Goal: Information Seeking & Learning: Learn about a topic

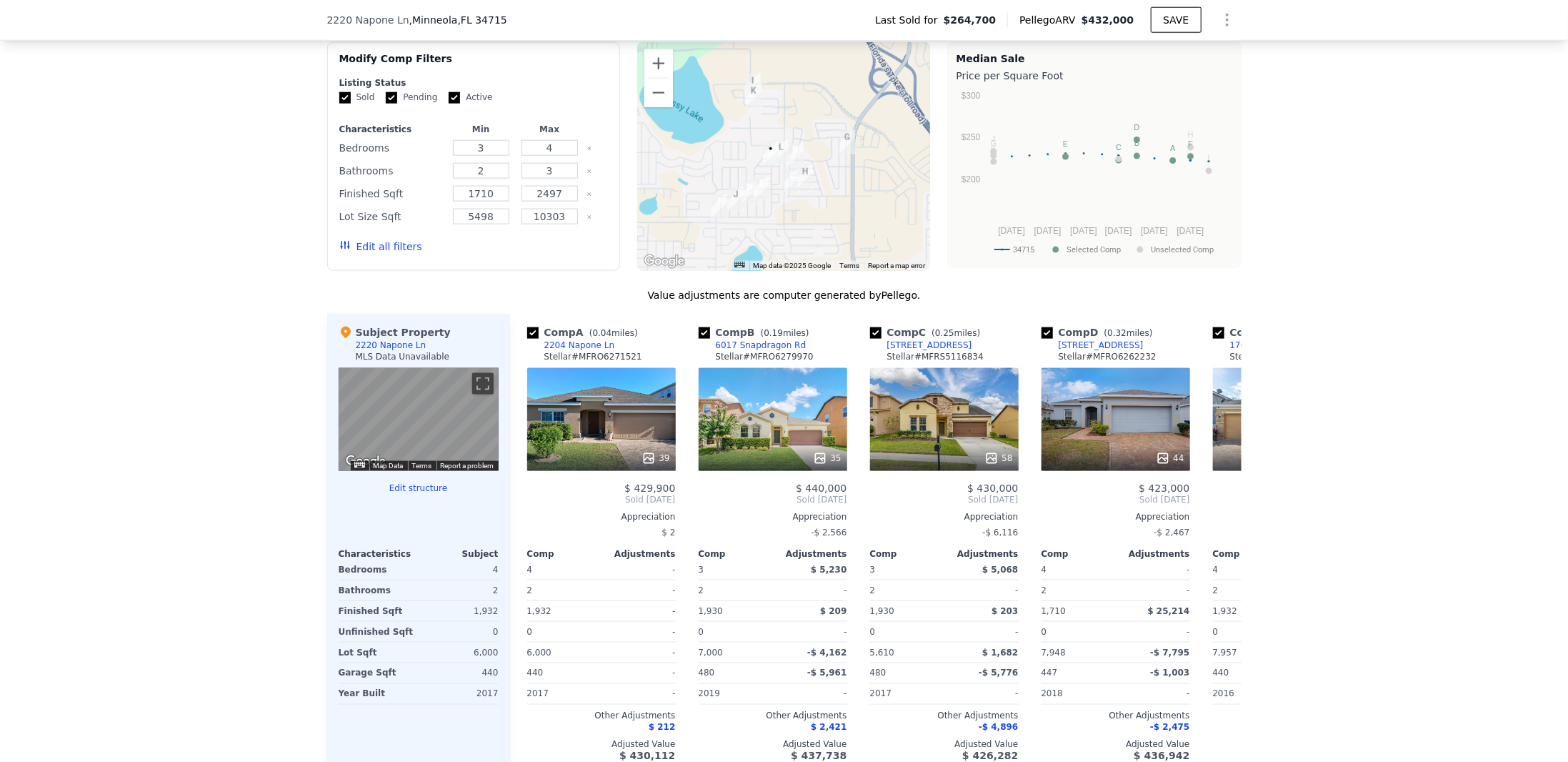
scroll to position [1329, 0]
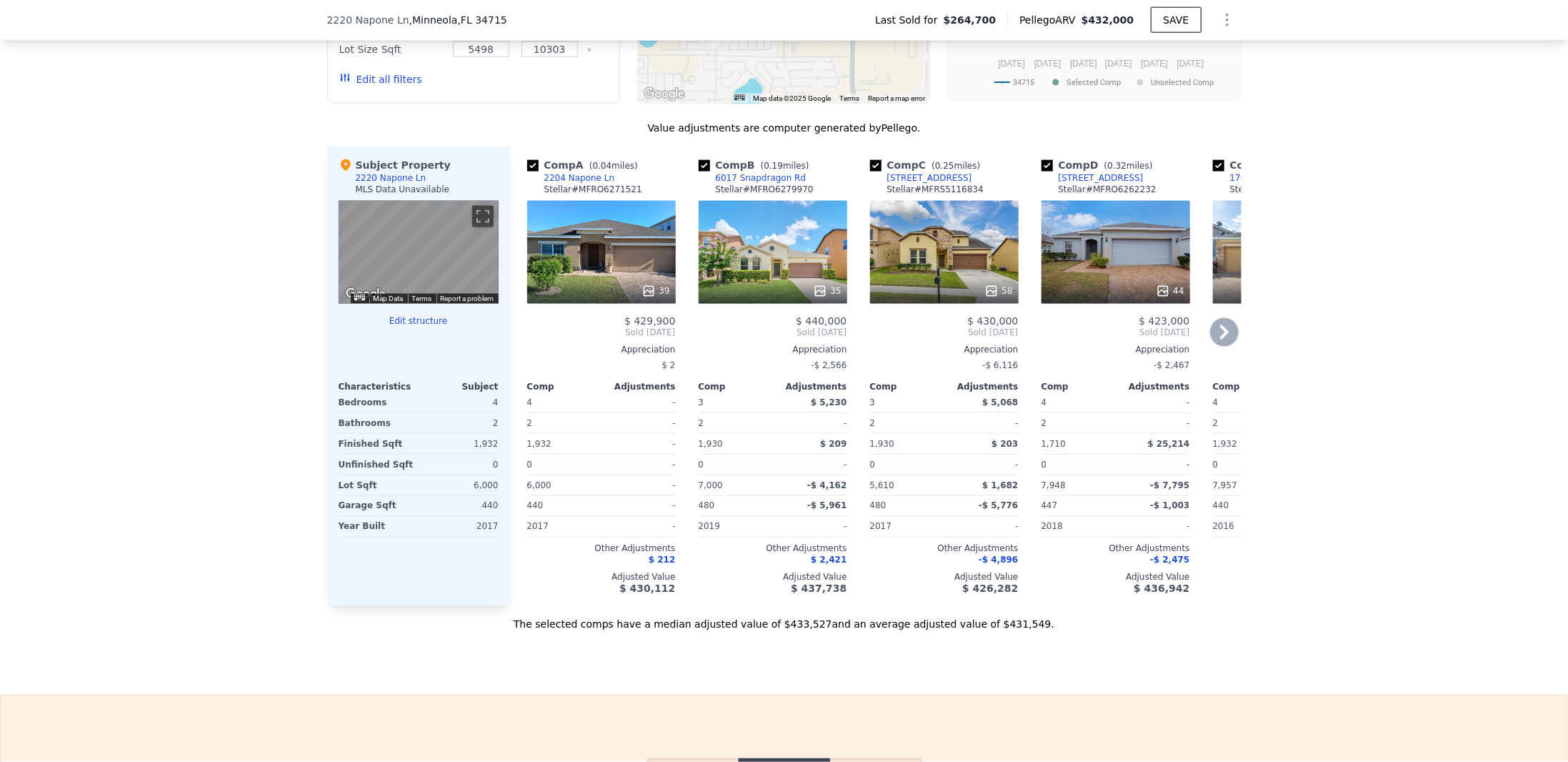
drag, startPoint x: 606, startPoint y: 256, endPoint x: 578, endPoint y: 240, distance: 32.2
click at [578, 240] on div "39" at bounding box center [601, 252] width 149 height 103
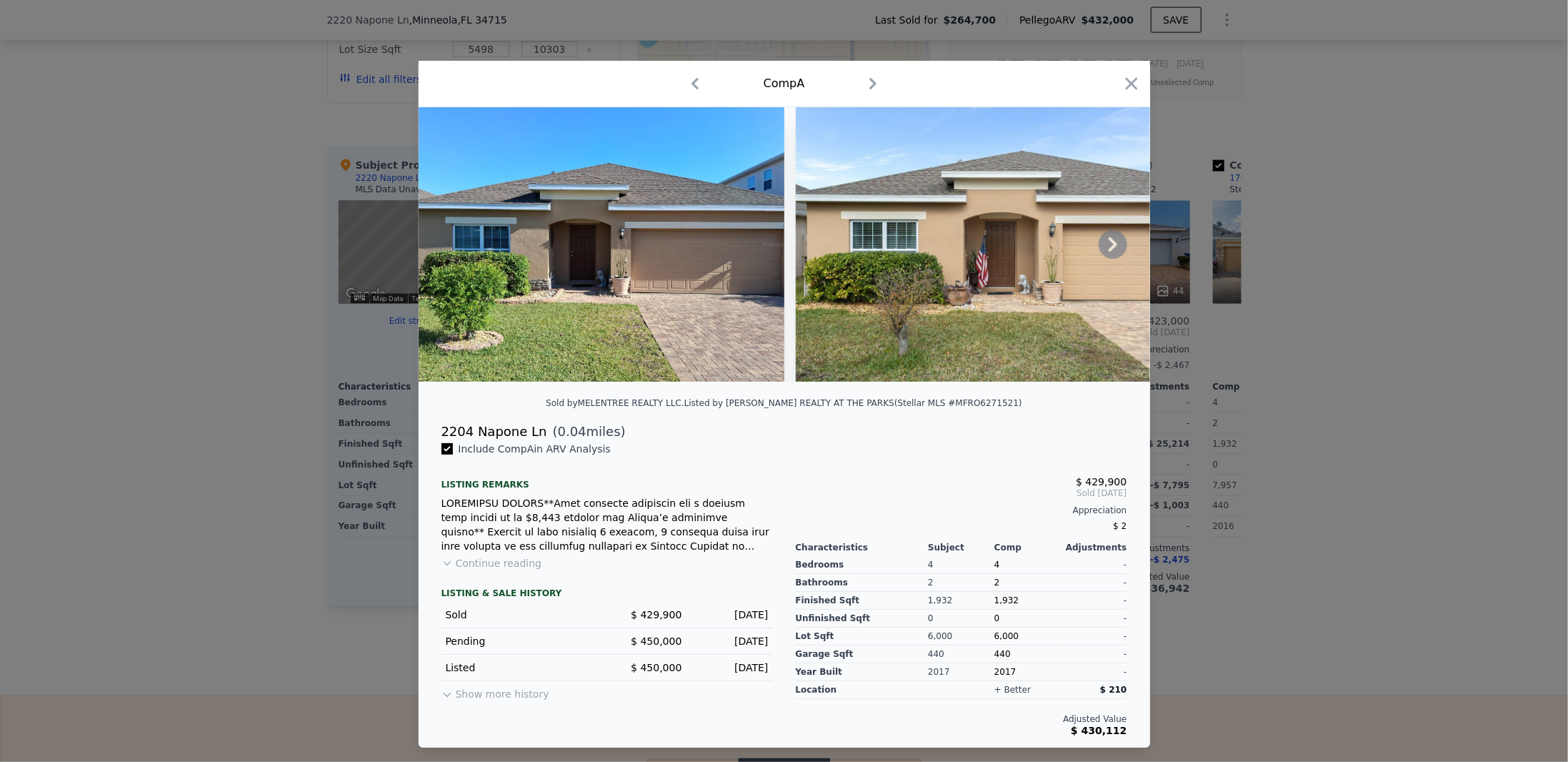
click at [1109, 240] on icon at bounding box center [1113, 244] width 9 height 14
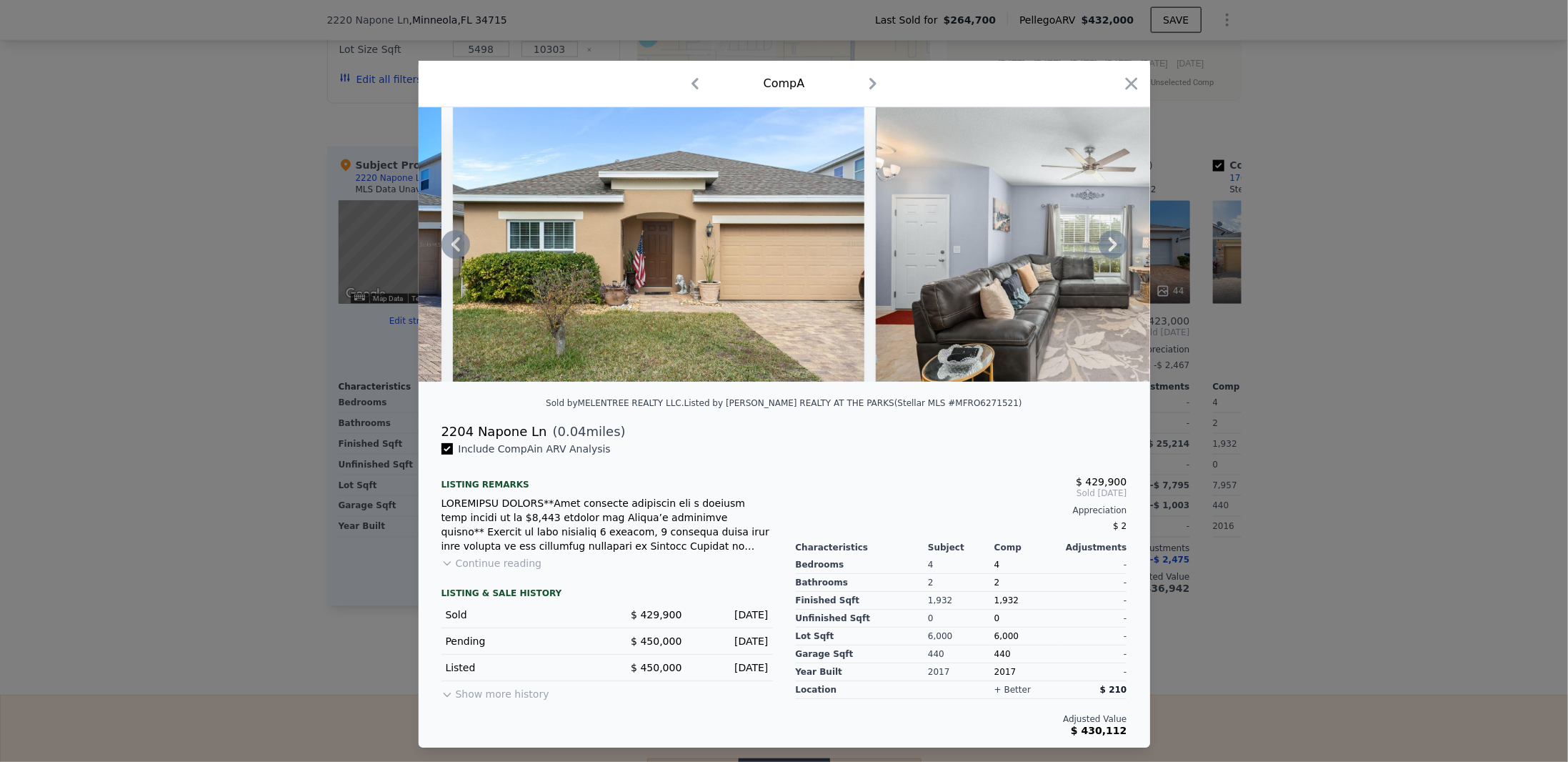
click at [1109, 240] on icon at bounding box center [1113, 244] width 9 height 14
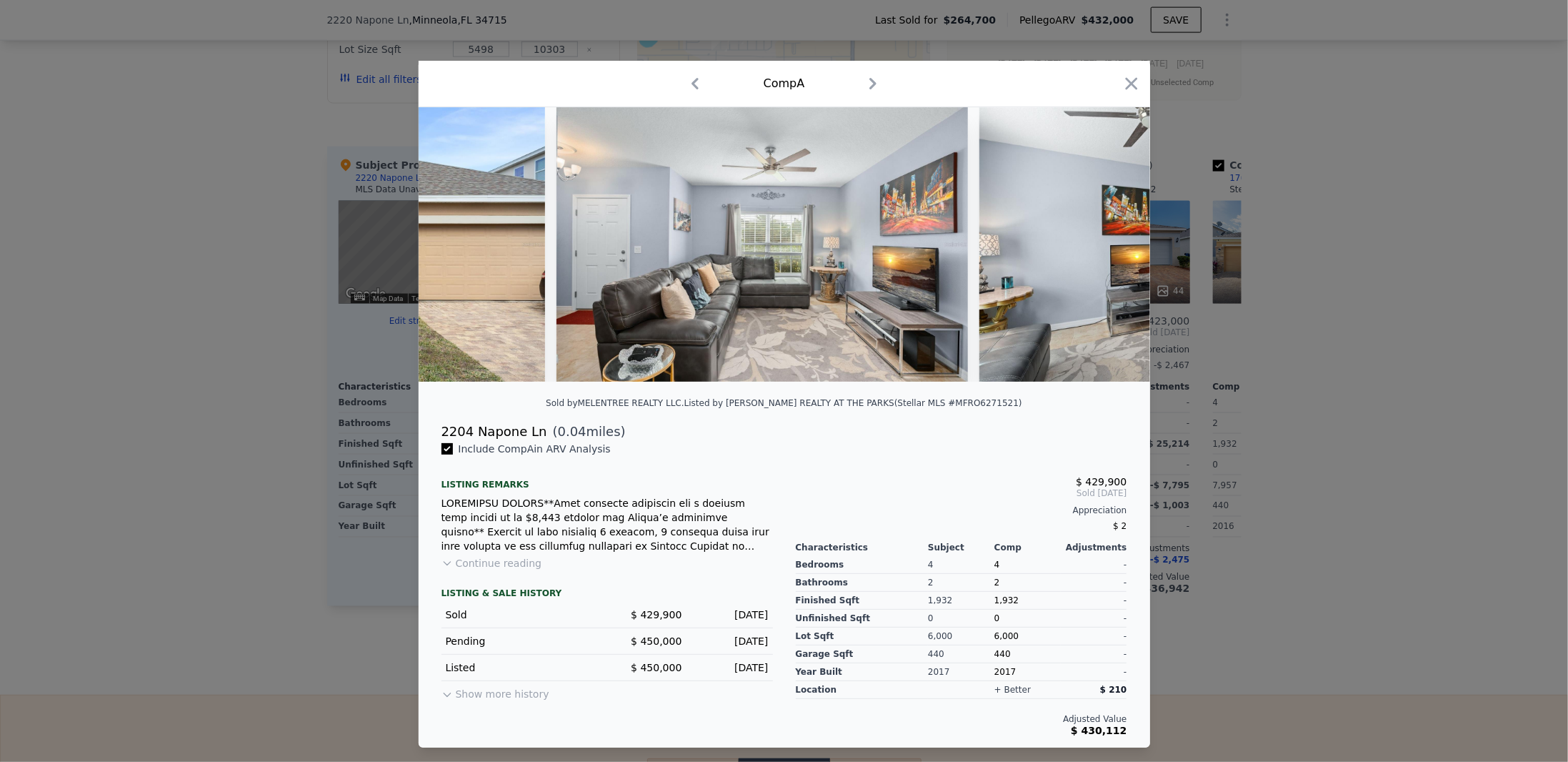
scroll to position [0, 686]
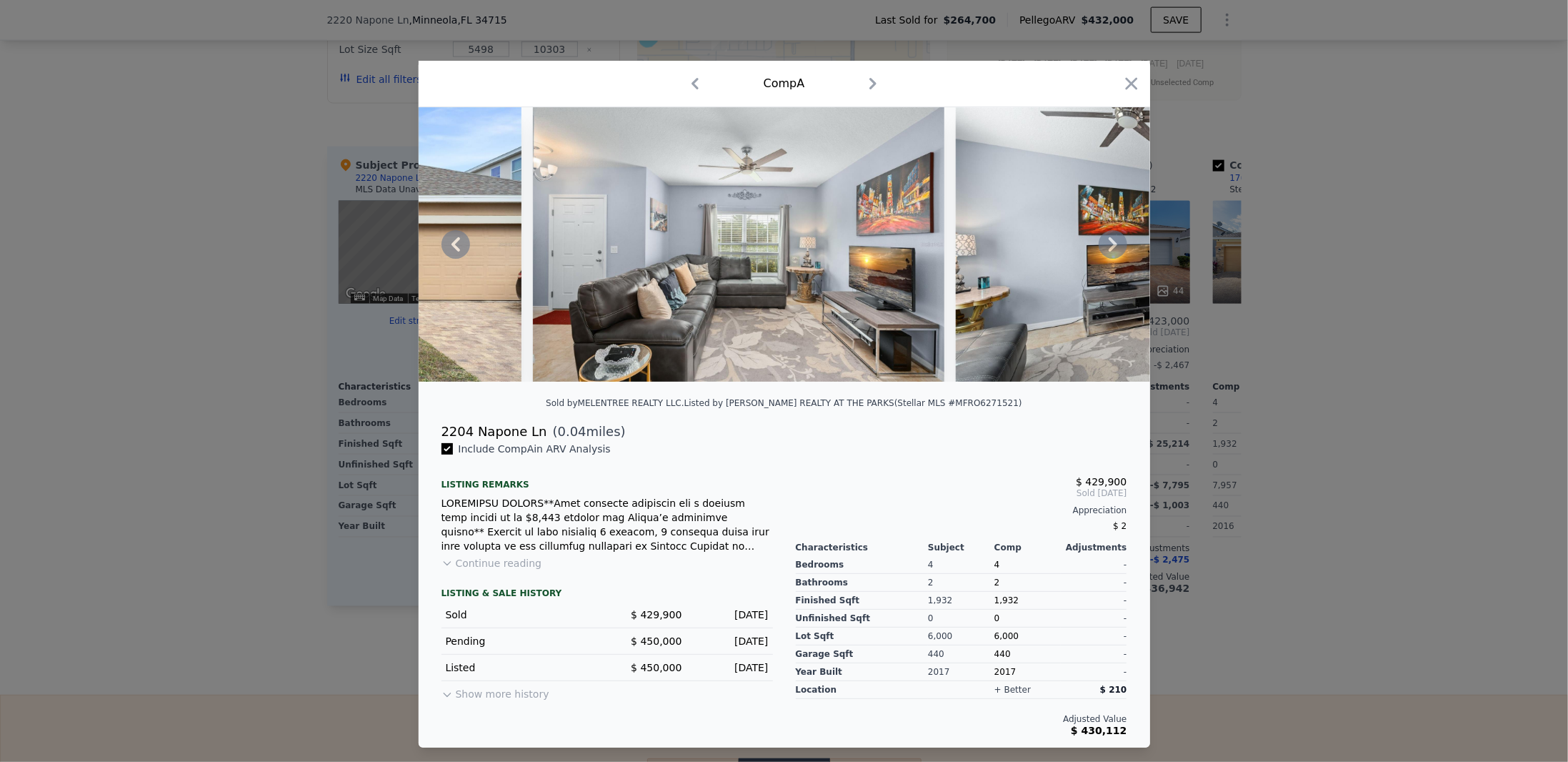
click at [482, 568] on button "Continue reading" at bounding box center [492, 563] width 100 height 14
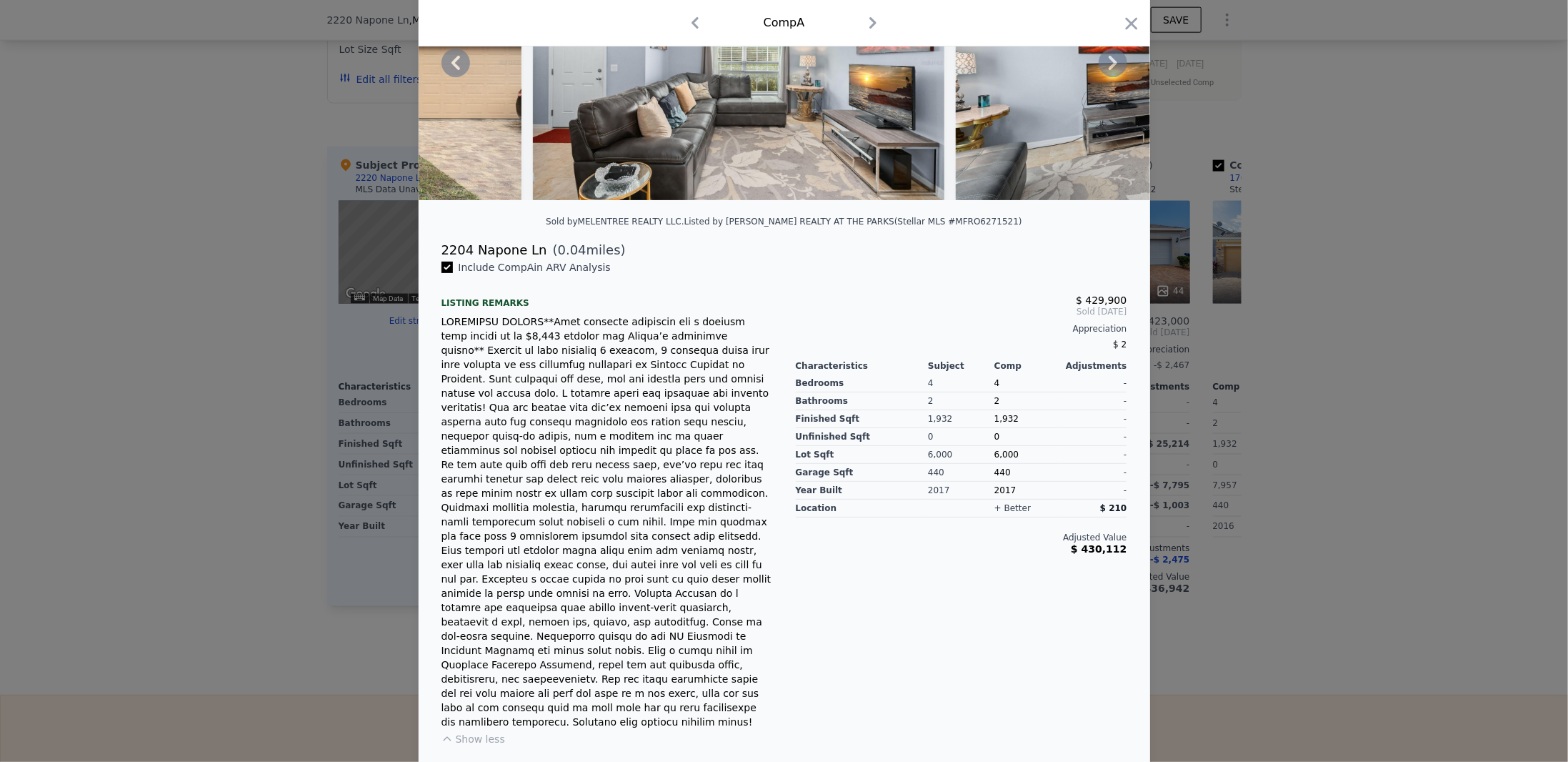
scroll to position [0, 0]
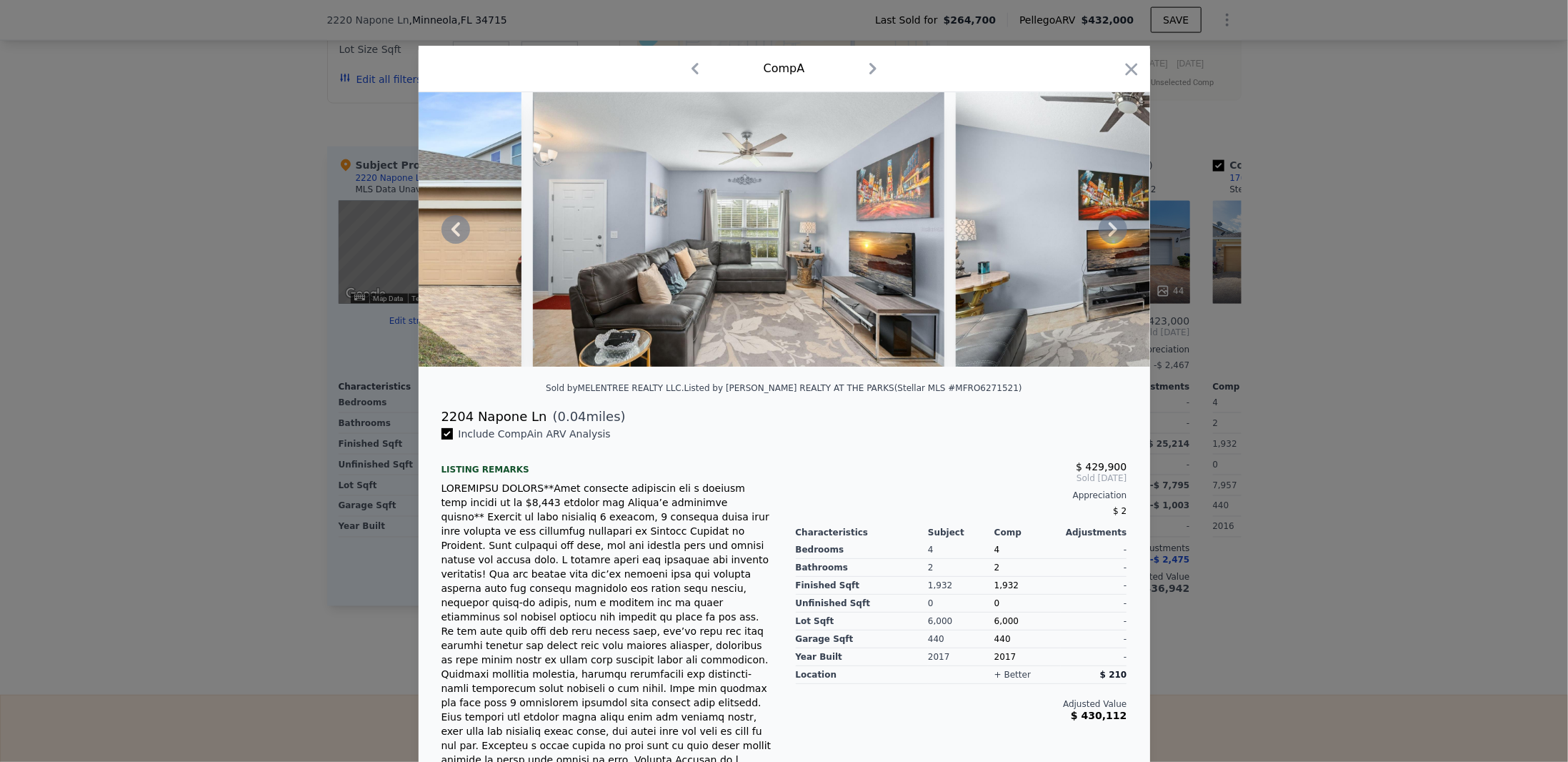
click at [1105, 236] on icon at bounding box center [1113, 230] width 29 height 29
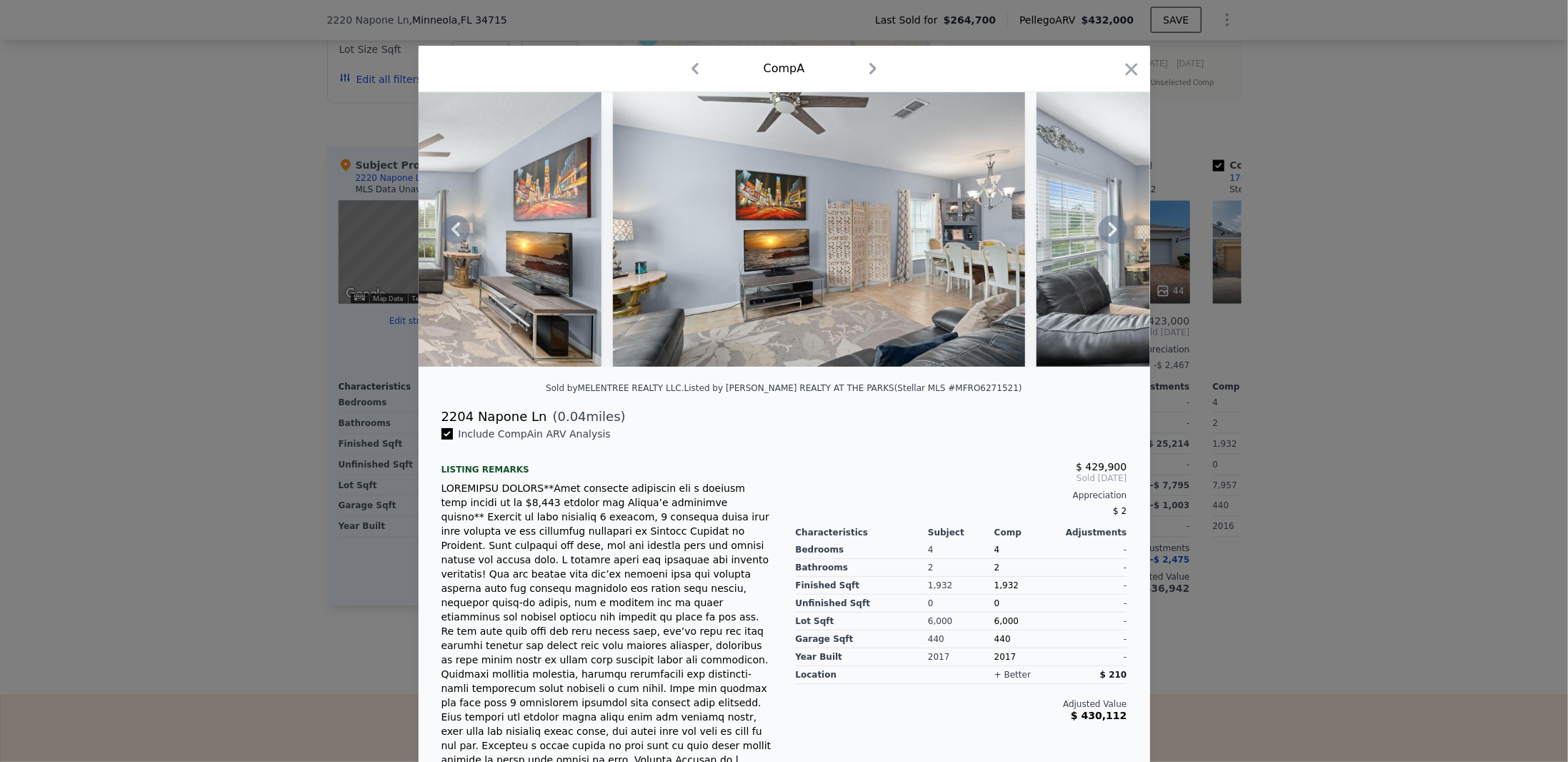
click at [1105, 236] on icon at bounding box center [1113, 230] width 29 height 29
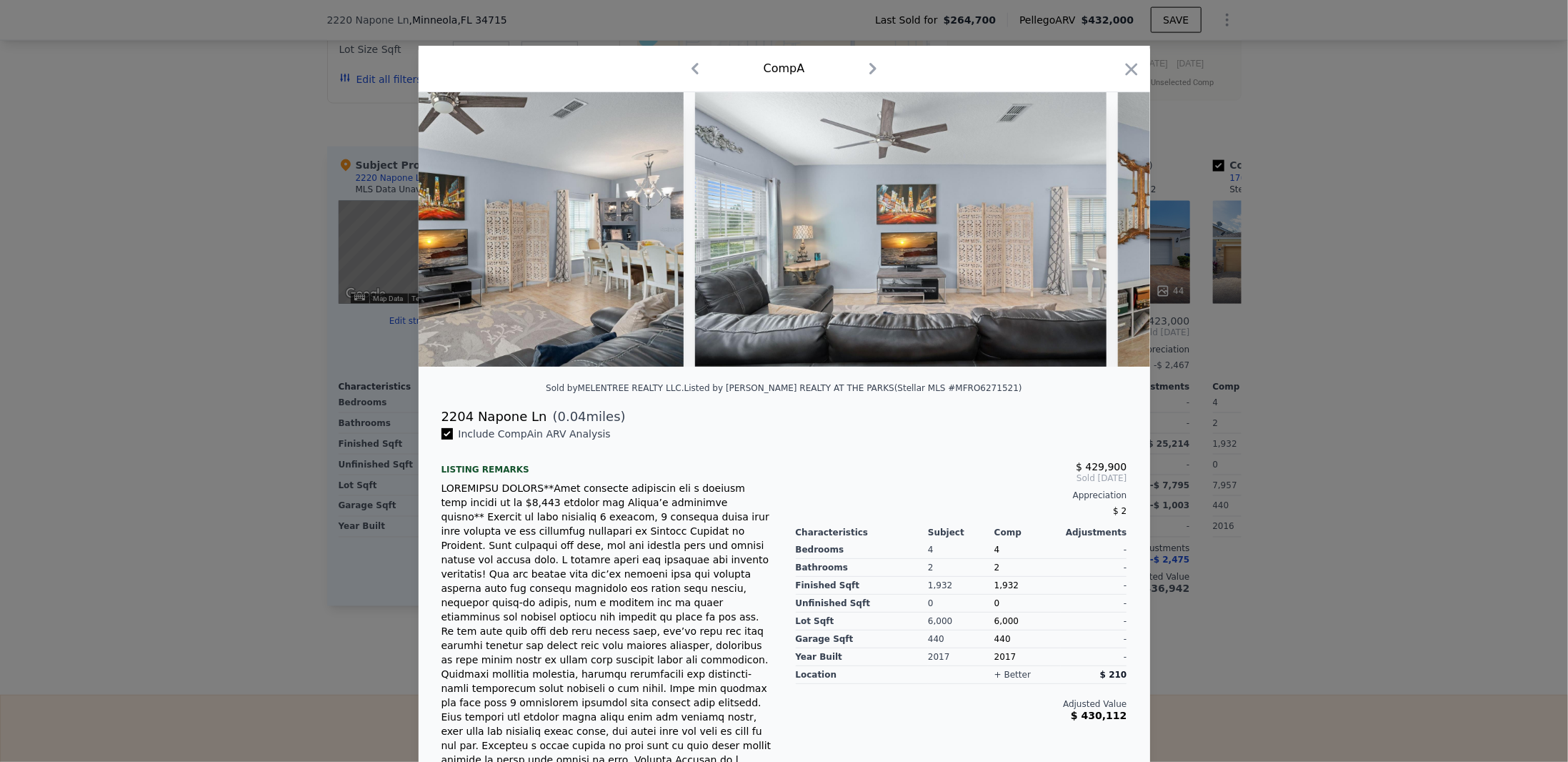
scroll to position [0, 1372]
click at [1105, 236] on div at bounding box center [784, 230] width 732 height 275
click at [1106, 232] on icon at bounding box center [1113, 230] width 29 height 29
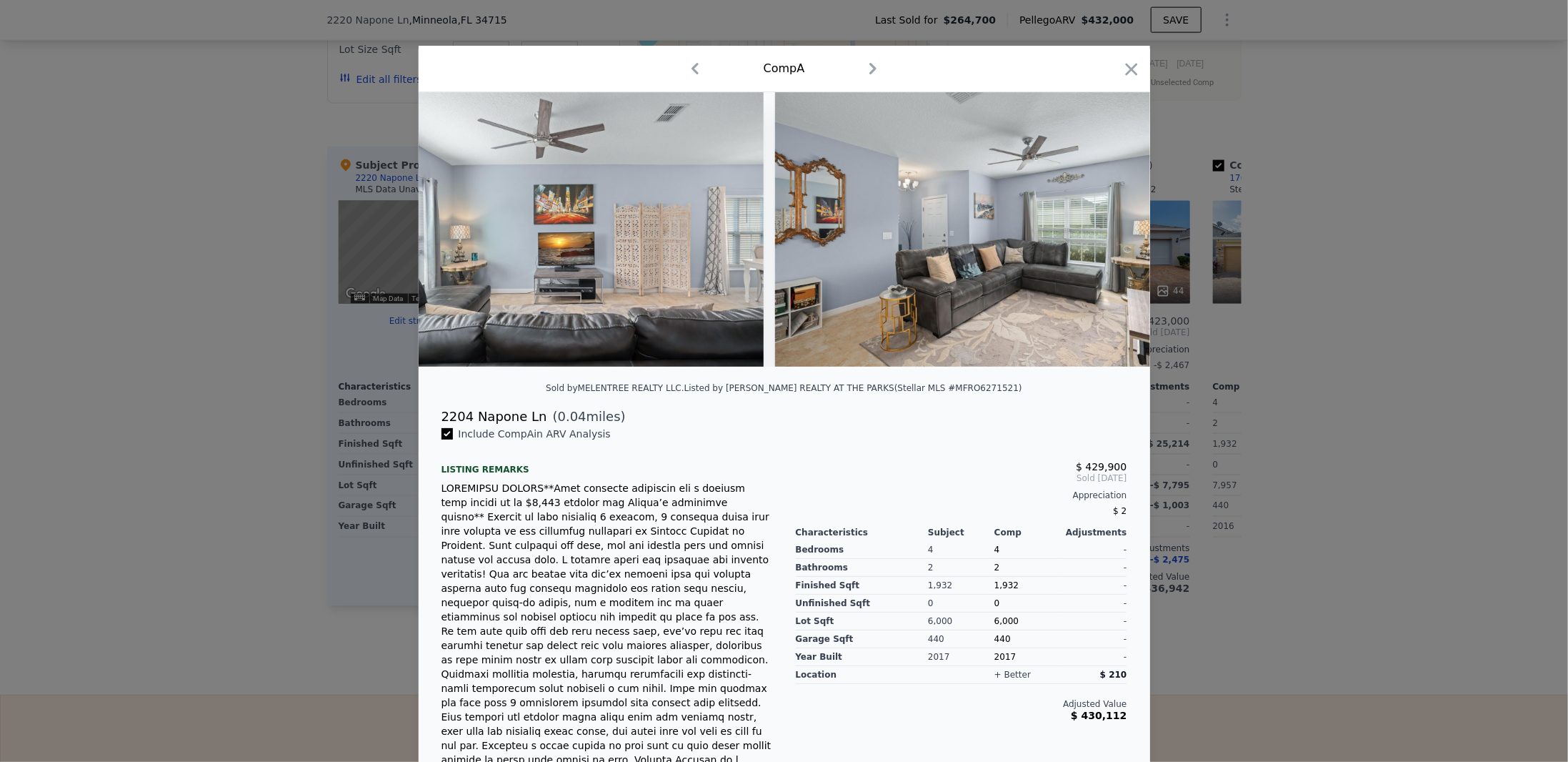
scroll to position [0, 1714]
click at [1106, 232] on div at bounding box center [784, 230] width 732 height 275
click at [1106, 232] on icon at bounding box center [1113, 230] width 29 height 29
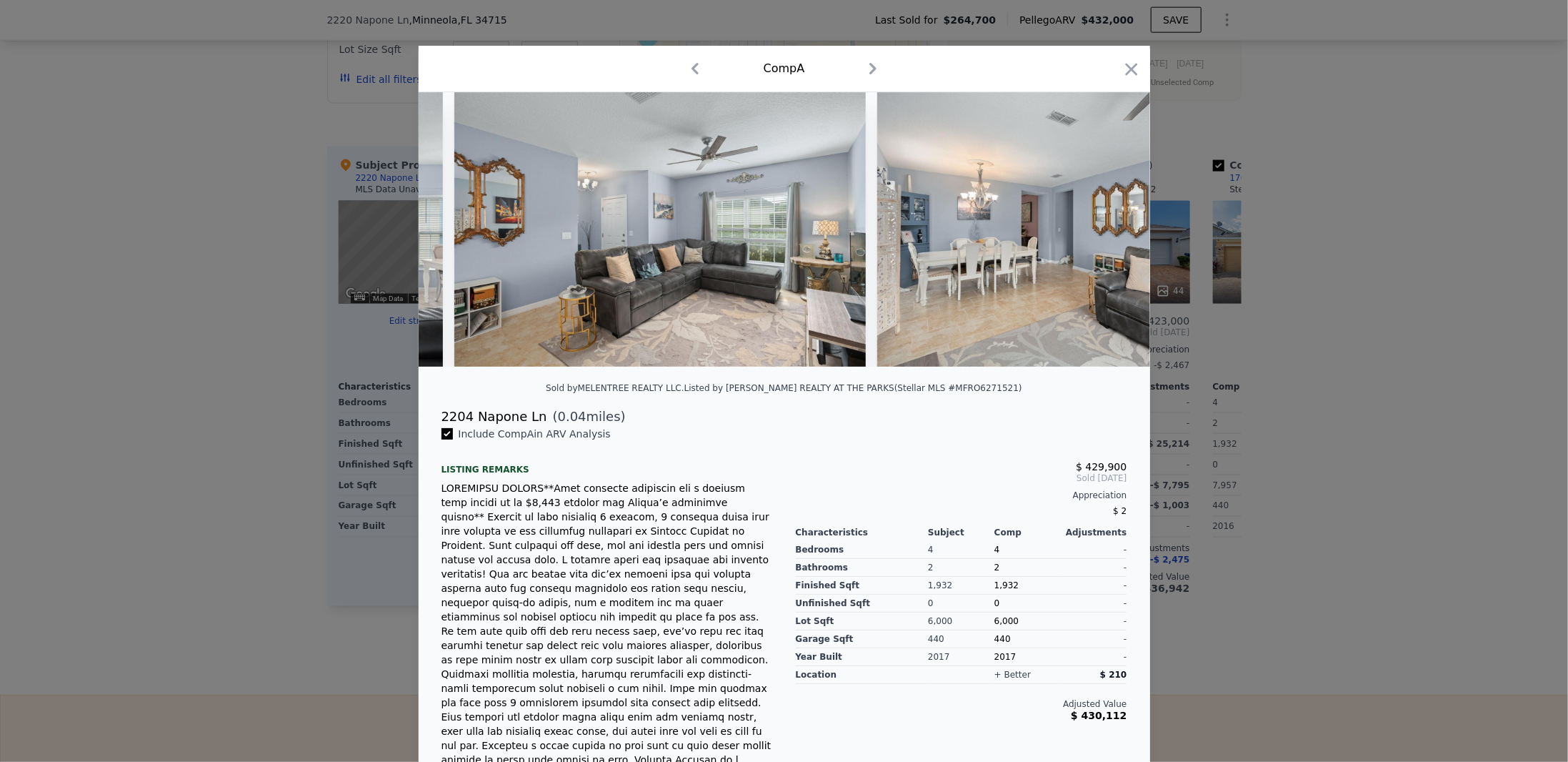
scroll to position [0, 2057]
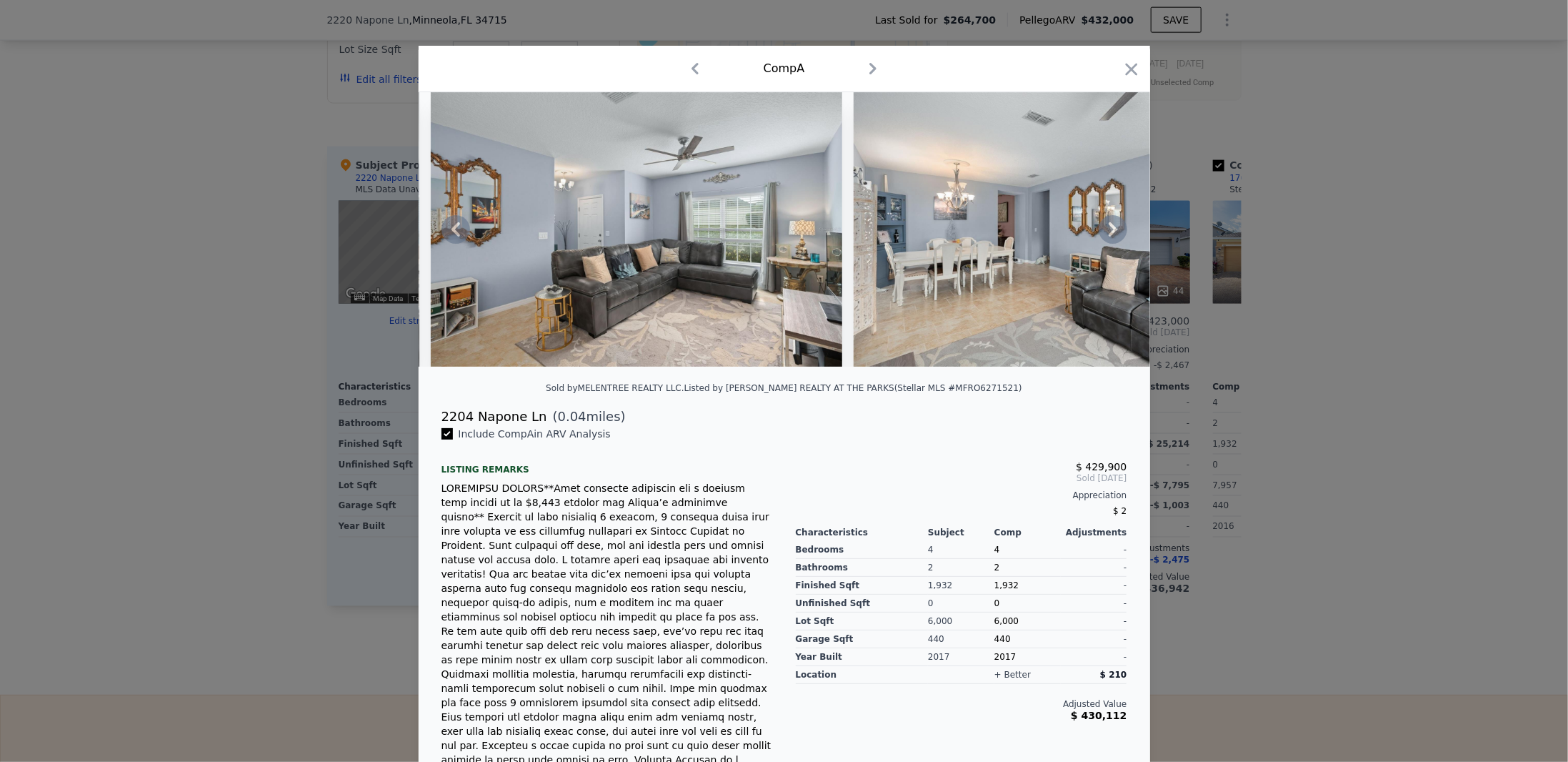
click at [1106, 232] on icon at bounding box center [1113, 230] width 29 height 29
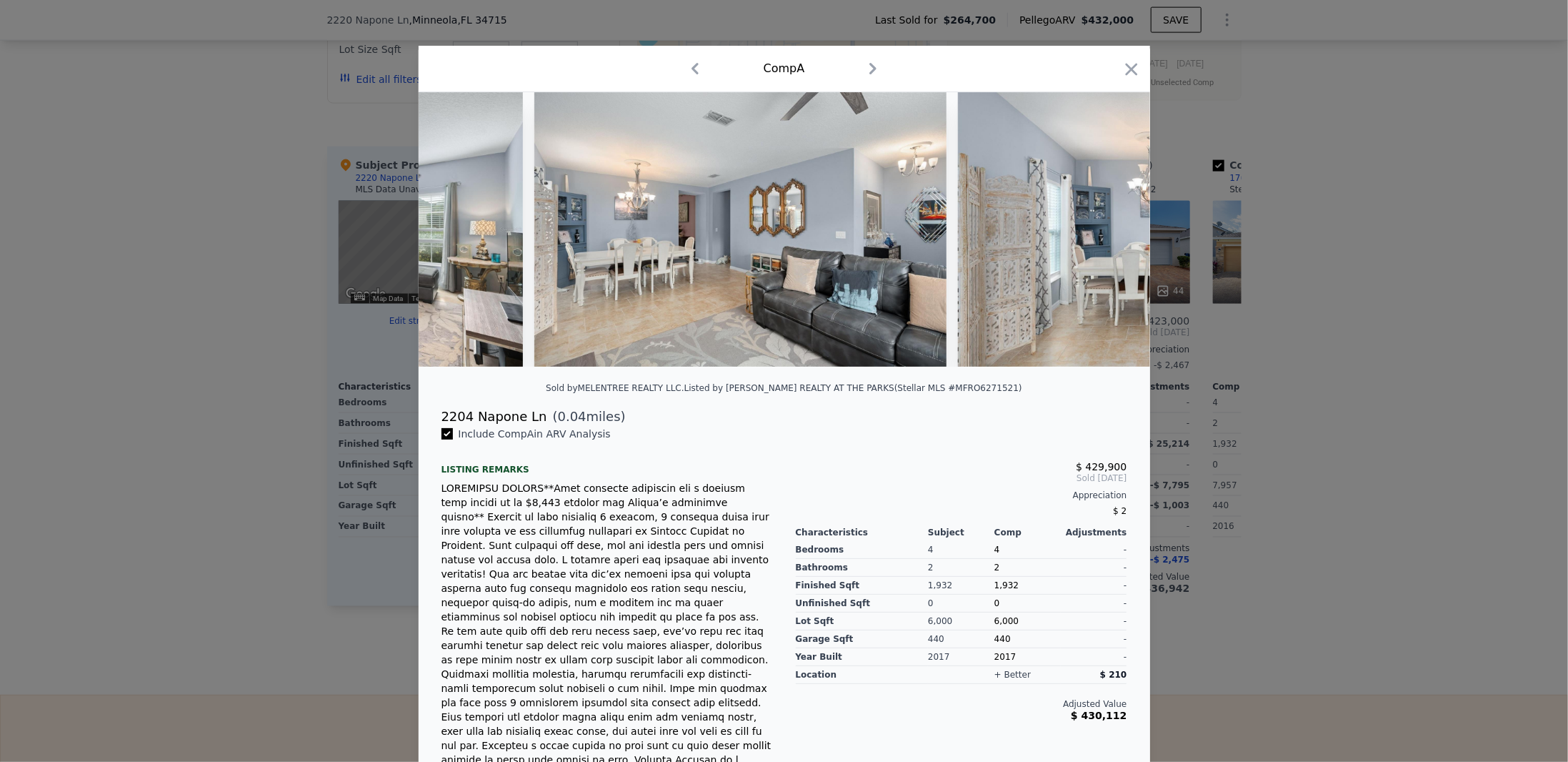
scroll to position [0, 2400]
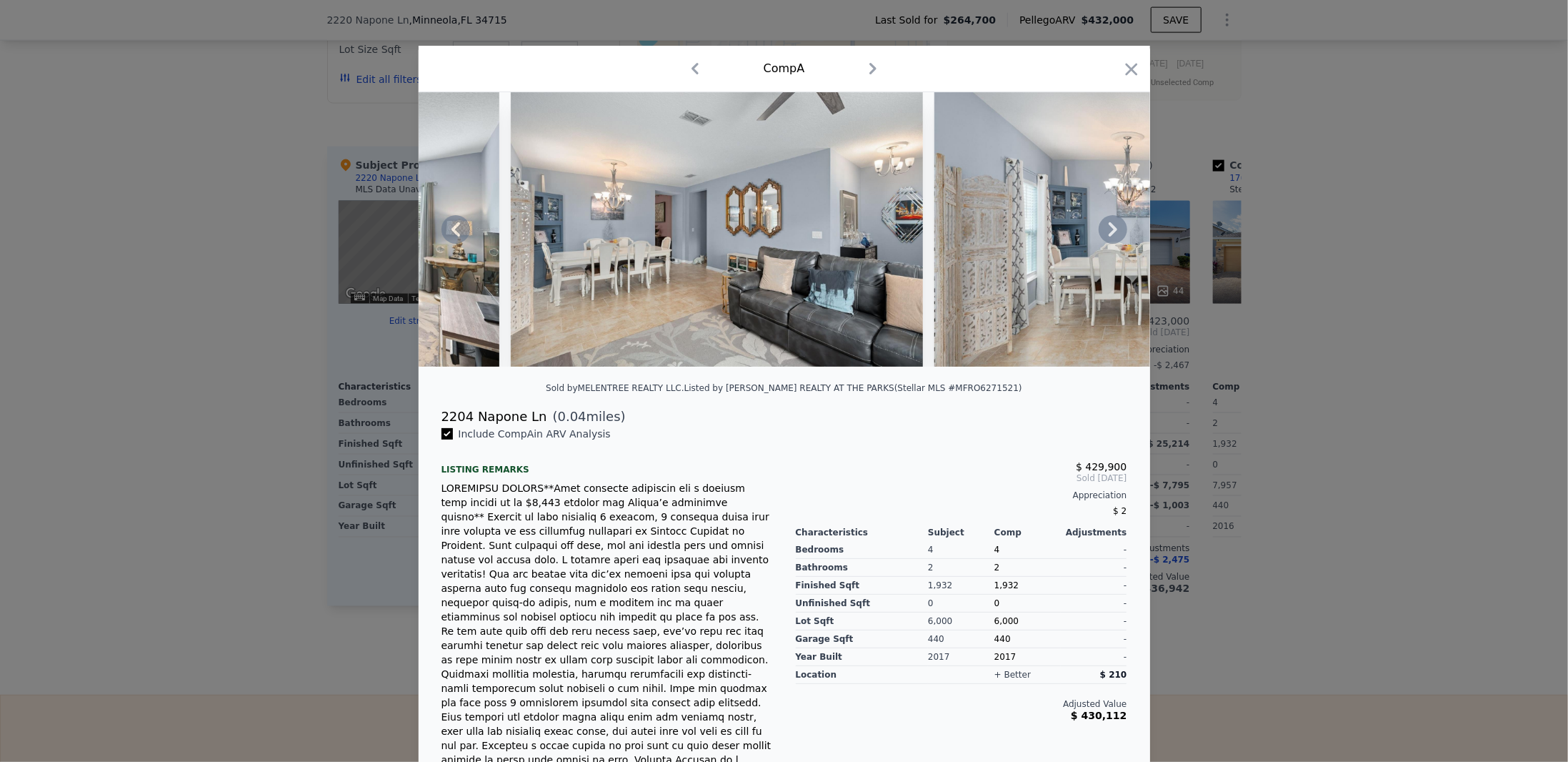
click at [1106, 232] on icon at bounding box center [1113, 230] width 29 height 29
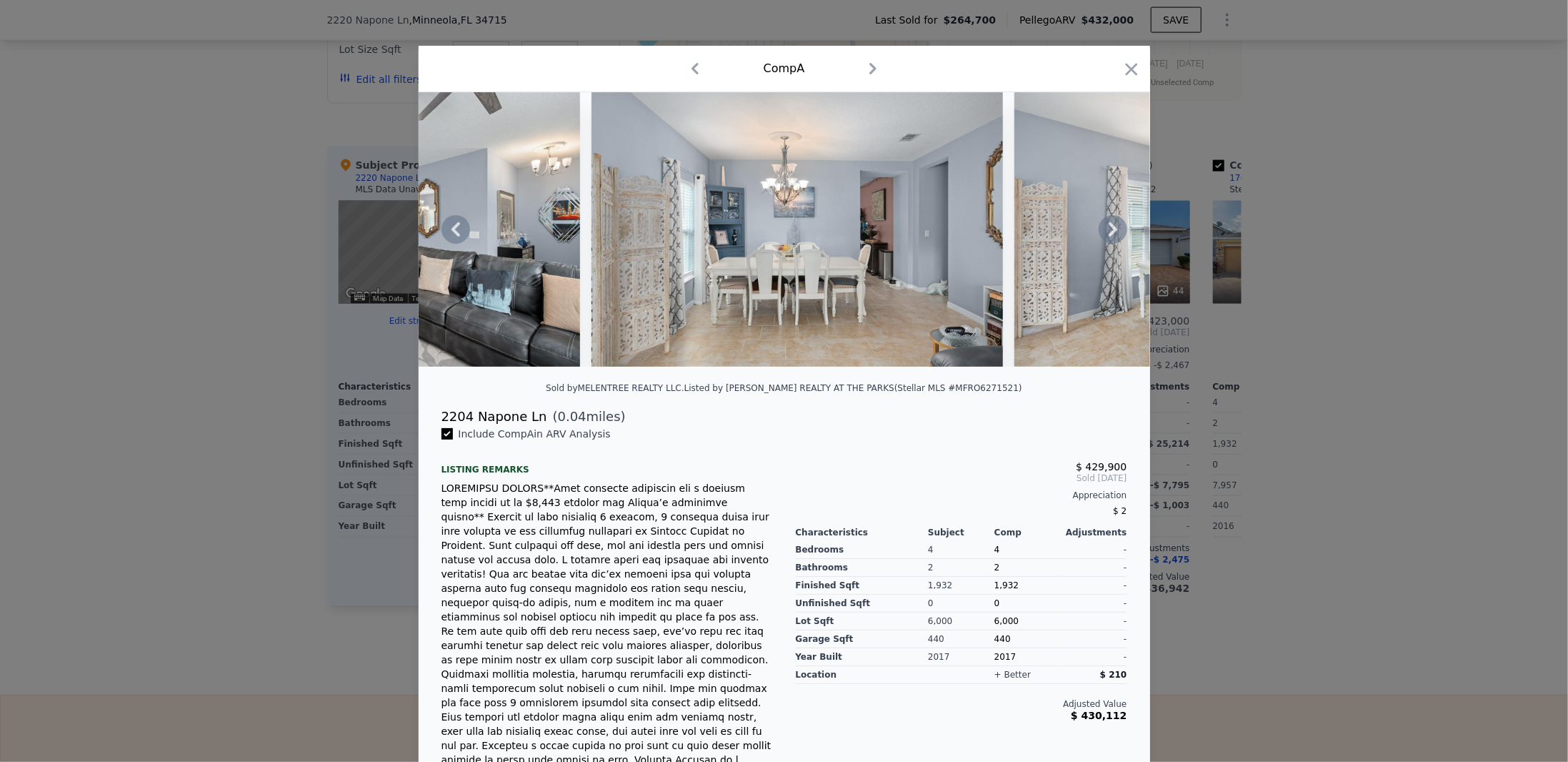
click at [1106, 232] on icon at bounding box center [1113, 230] width 29 height 29
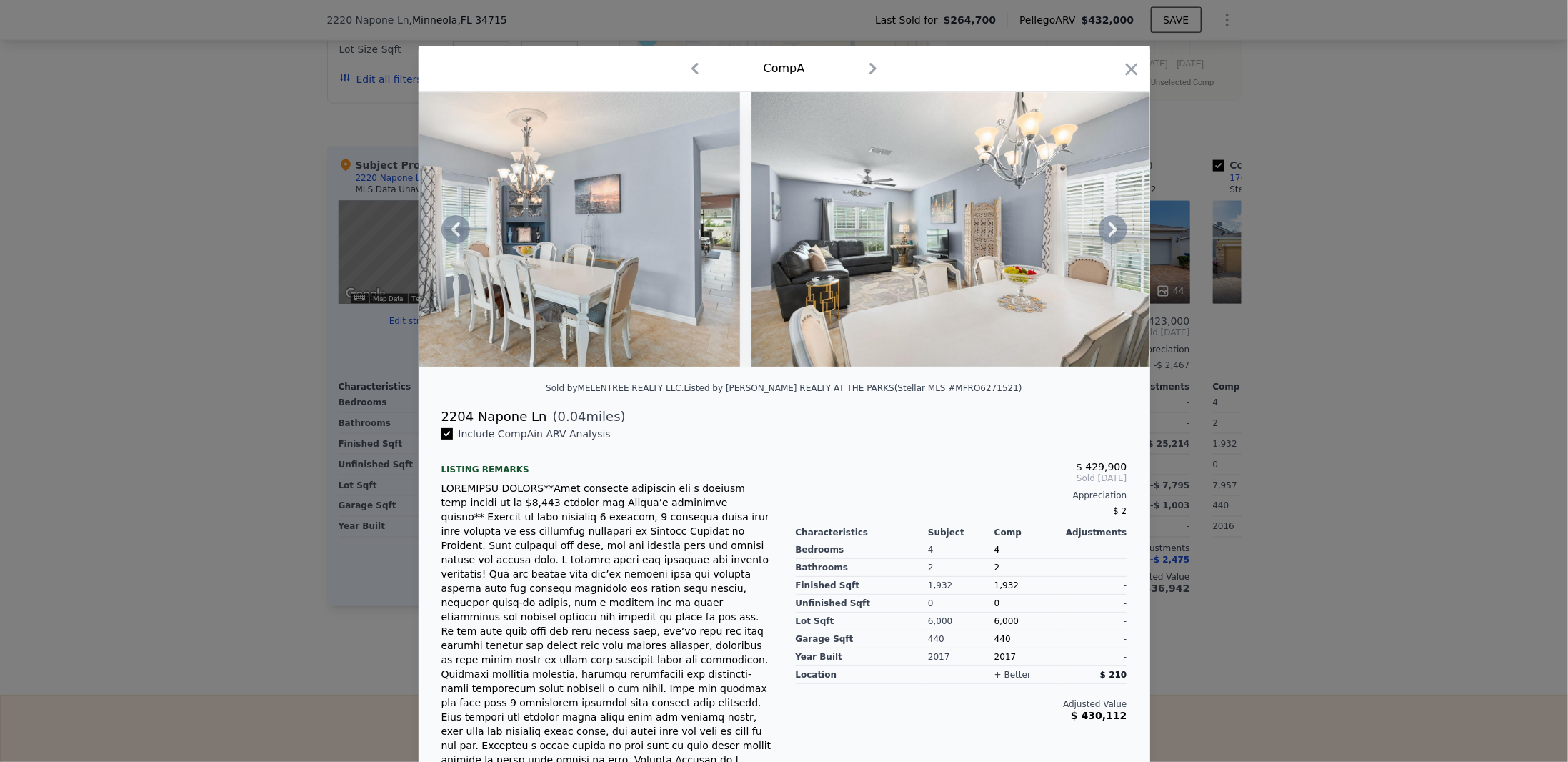
click at [1106, 232] on icon at bounding box center [1113, 230] width 29 height 29
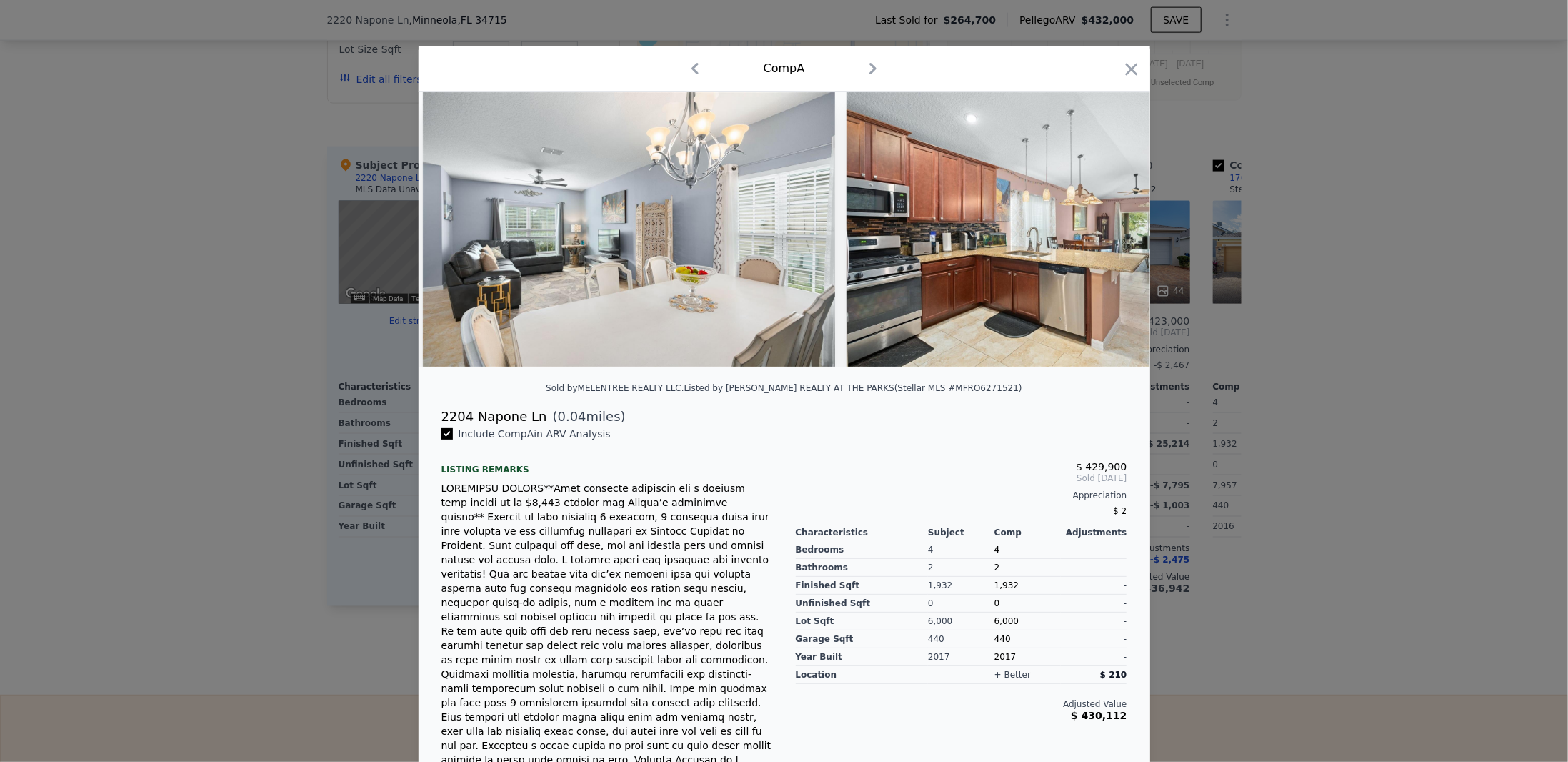
scroll to position [0, 3772]
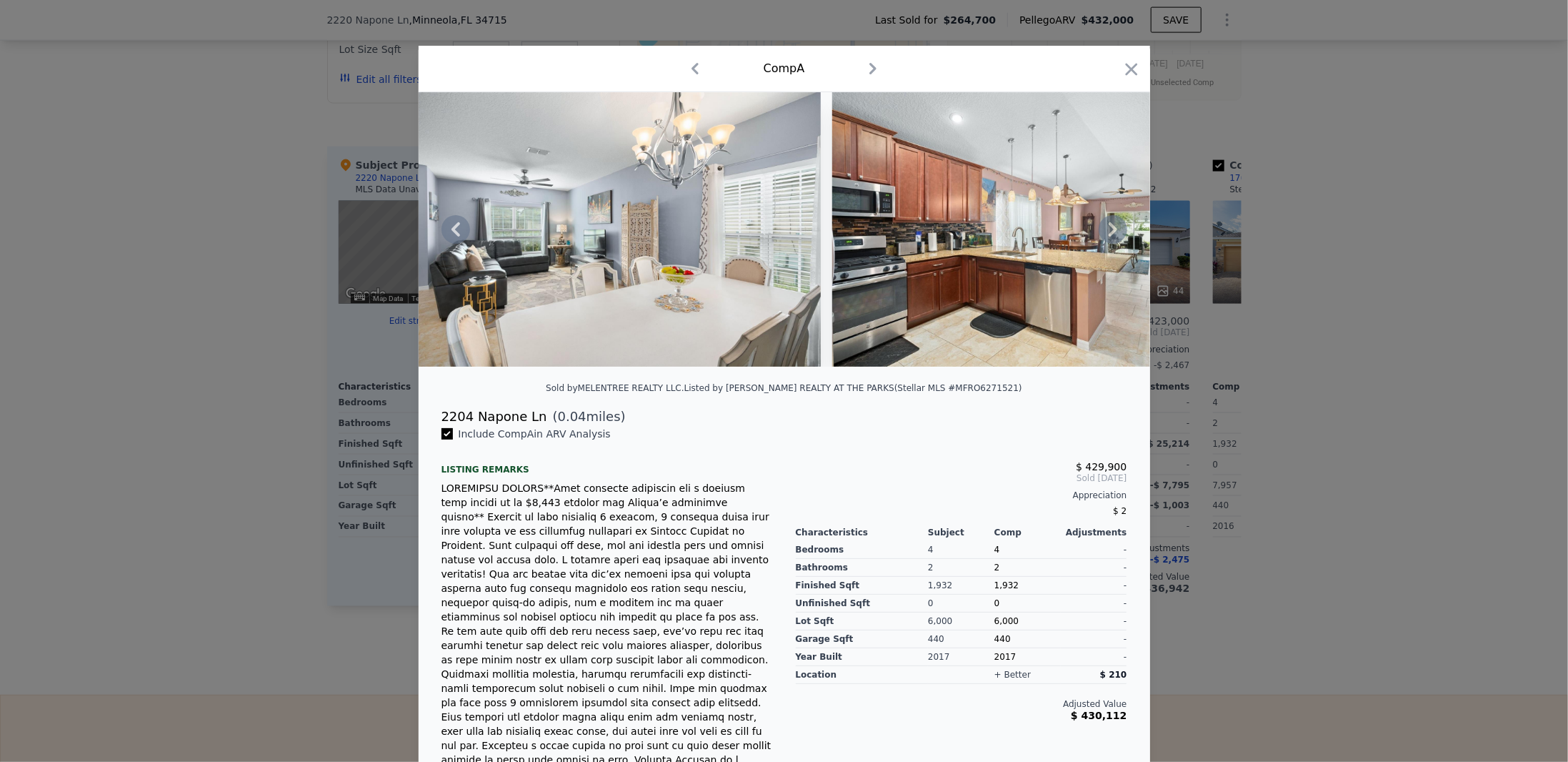
click at [1106, 232] on icon at bounding box center [1113, 230] width 29 height 29
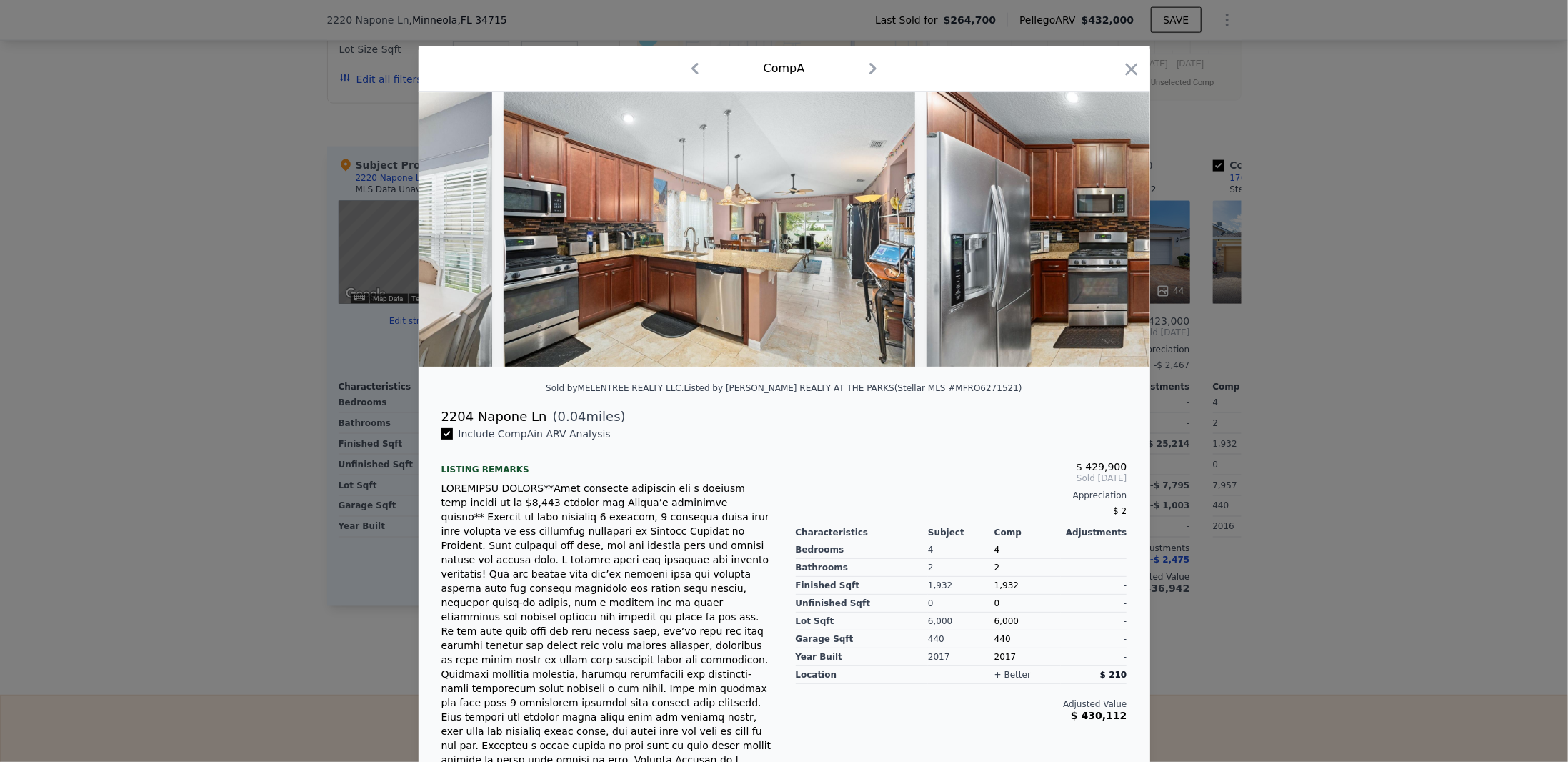
scroll to position [0, 4115]
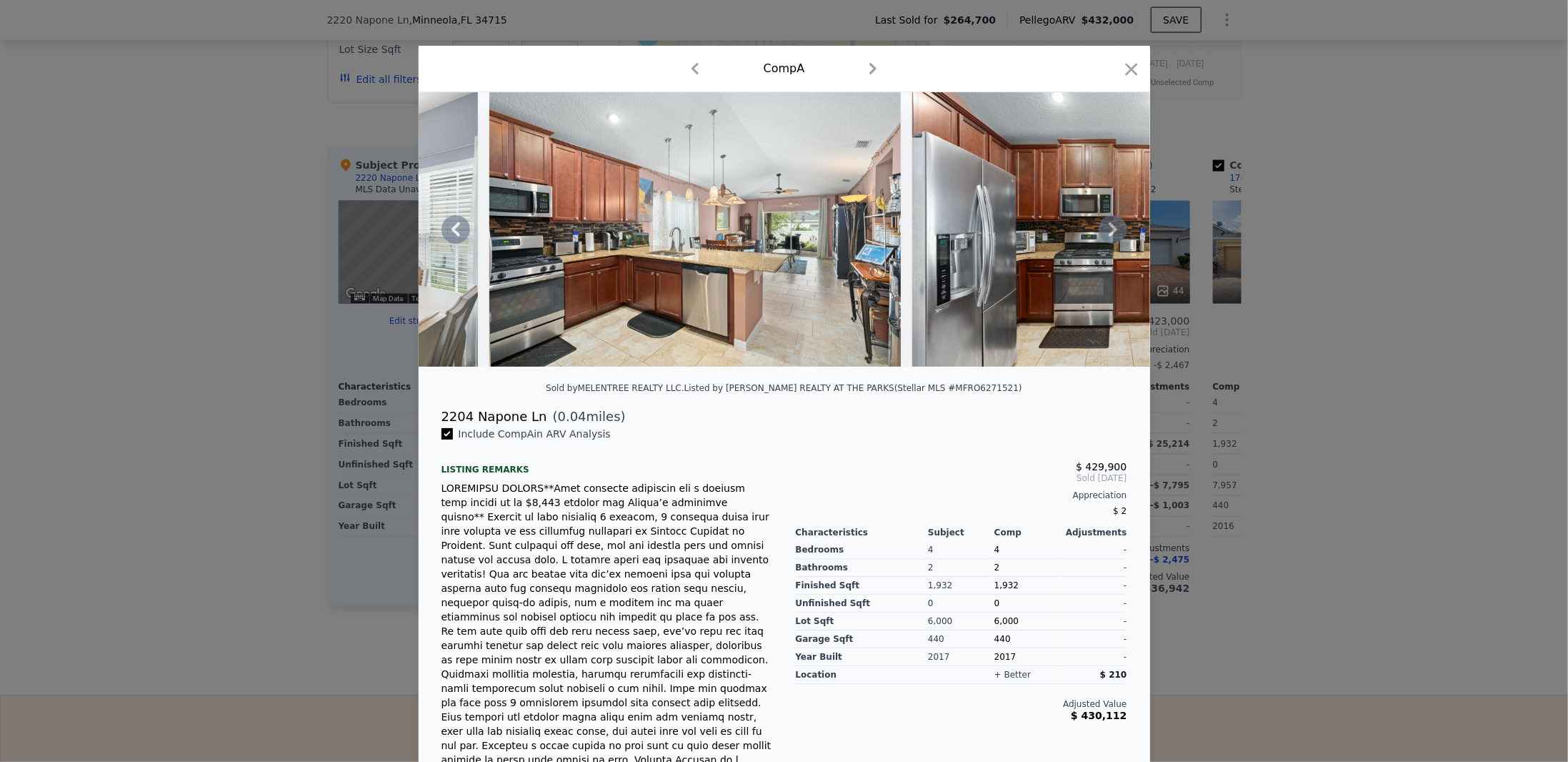
click at [1106, 232] on icon at bounding box center [1113, 230] width 29 height 29
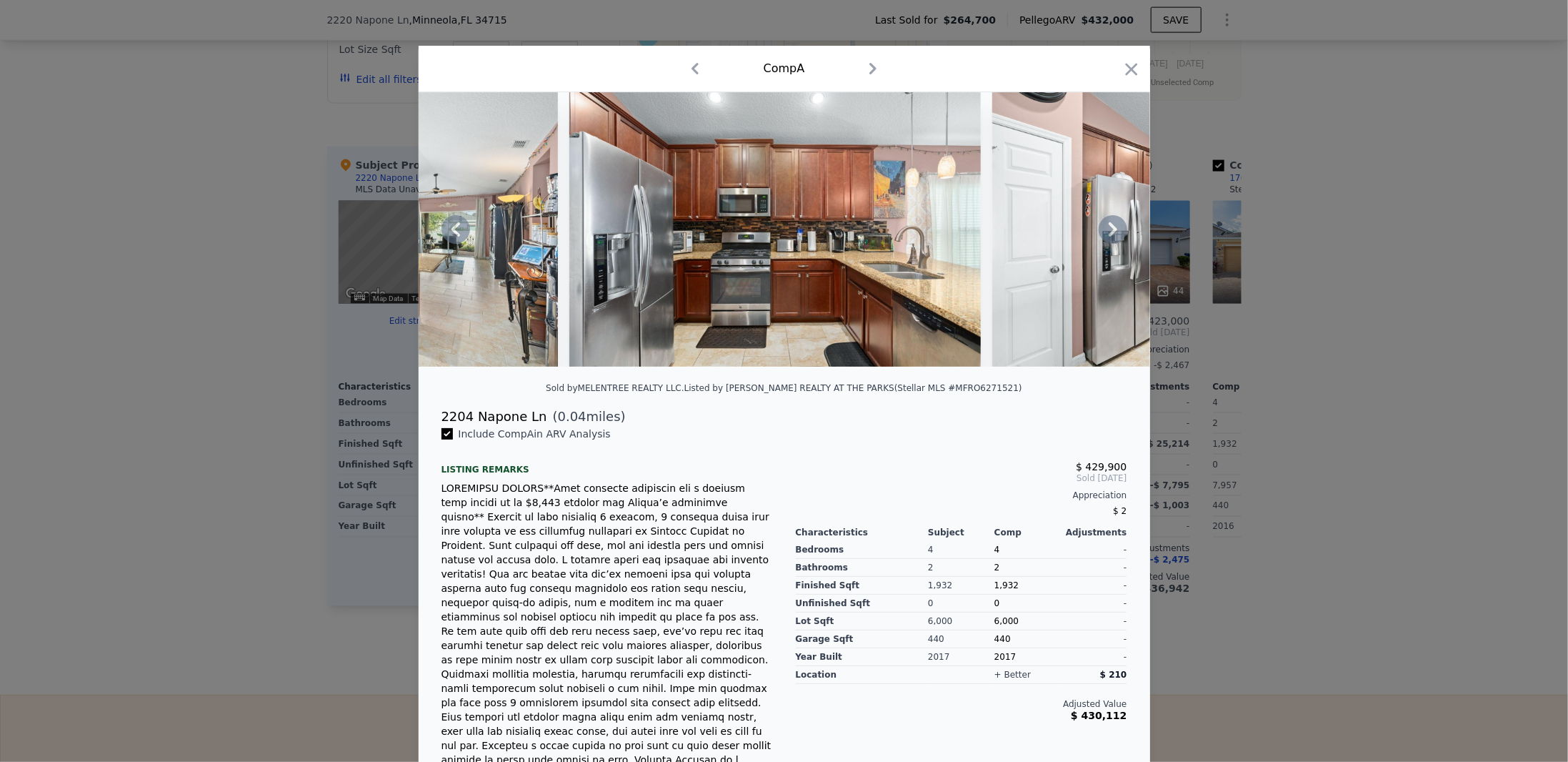
click at [1106, 232] on icon at bounding box center [1113, 230] width 29 height 29
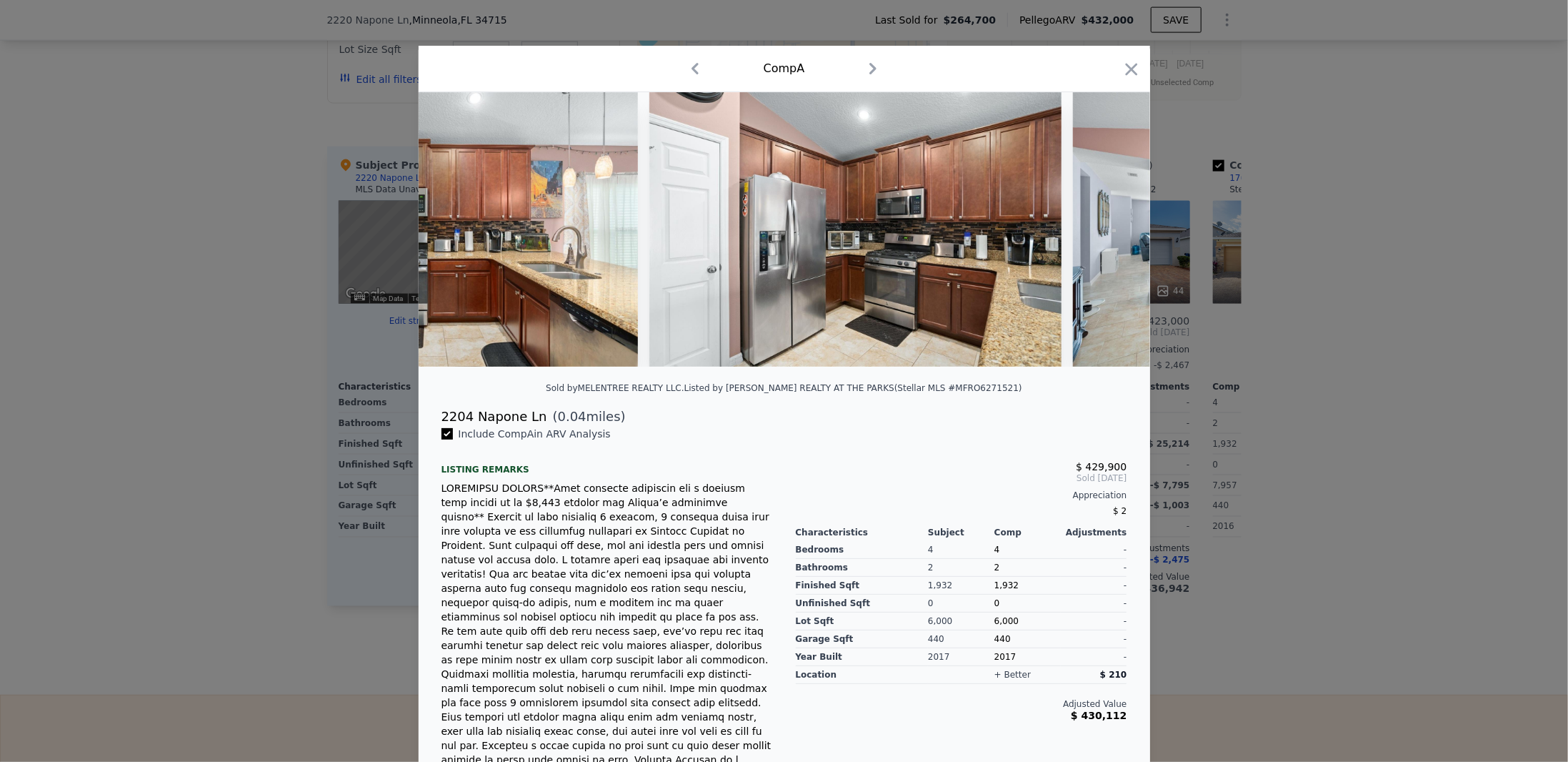
click at [1106, 232] on div at bounding box center [784, 230] width 732 height 275
click at [1106, 232] on icon at bounding box center [1113, 230] width 29 height 29
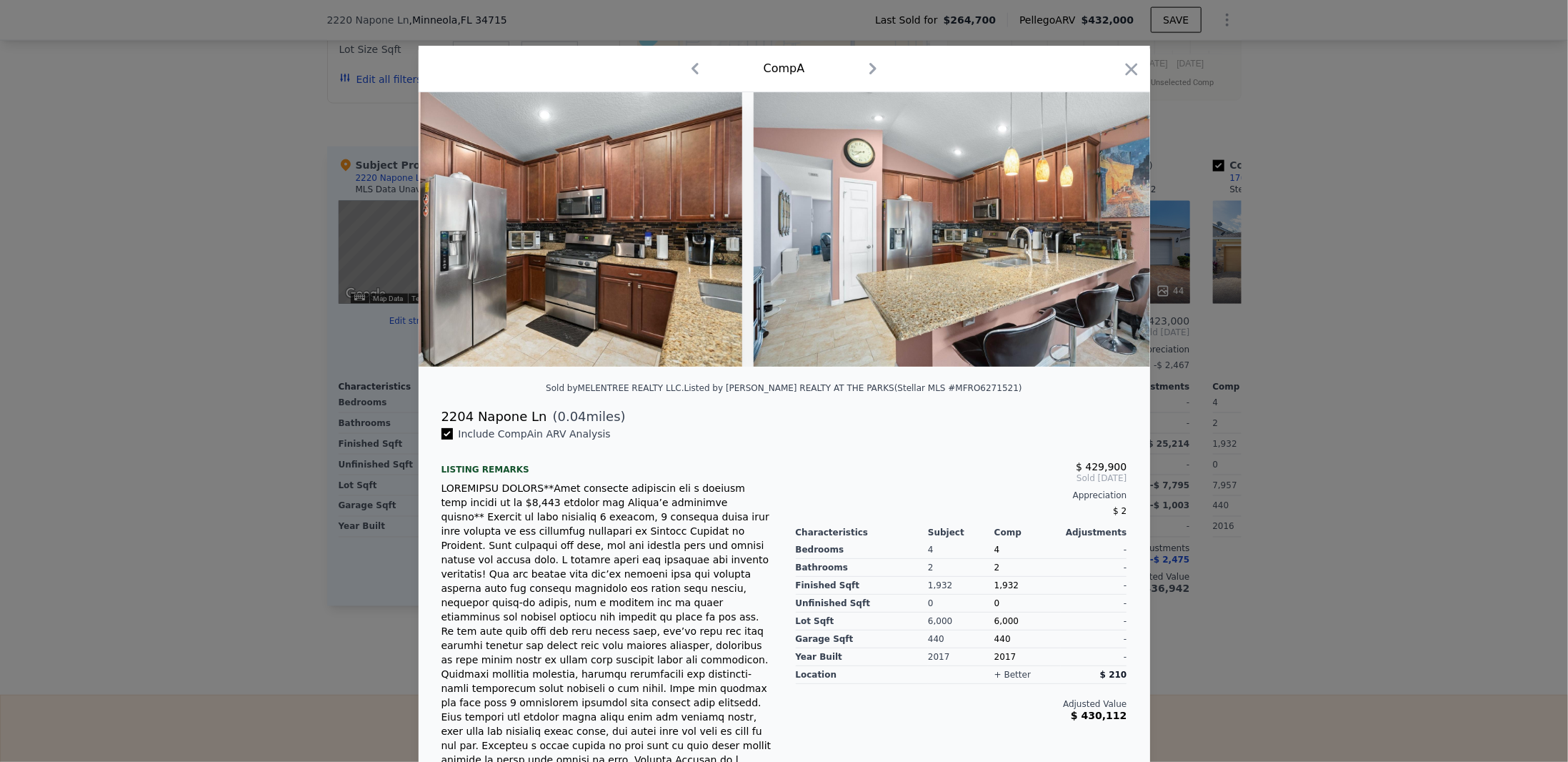
scroll to position [0, 5143]
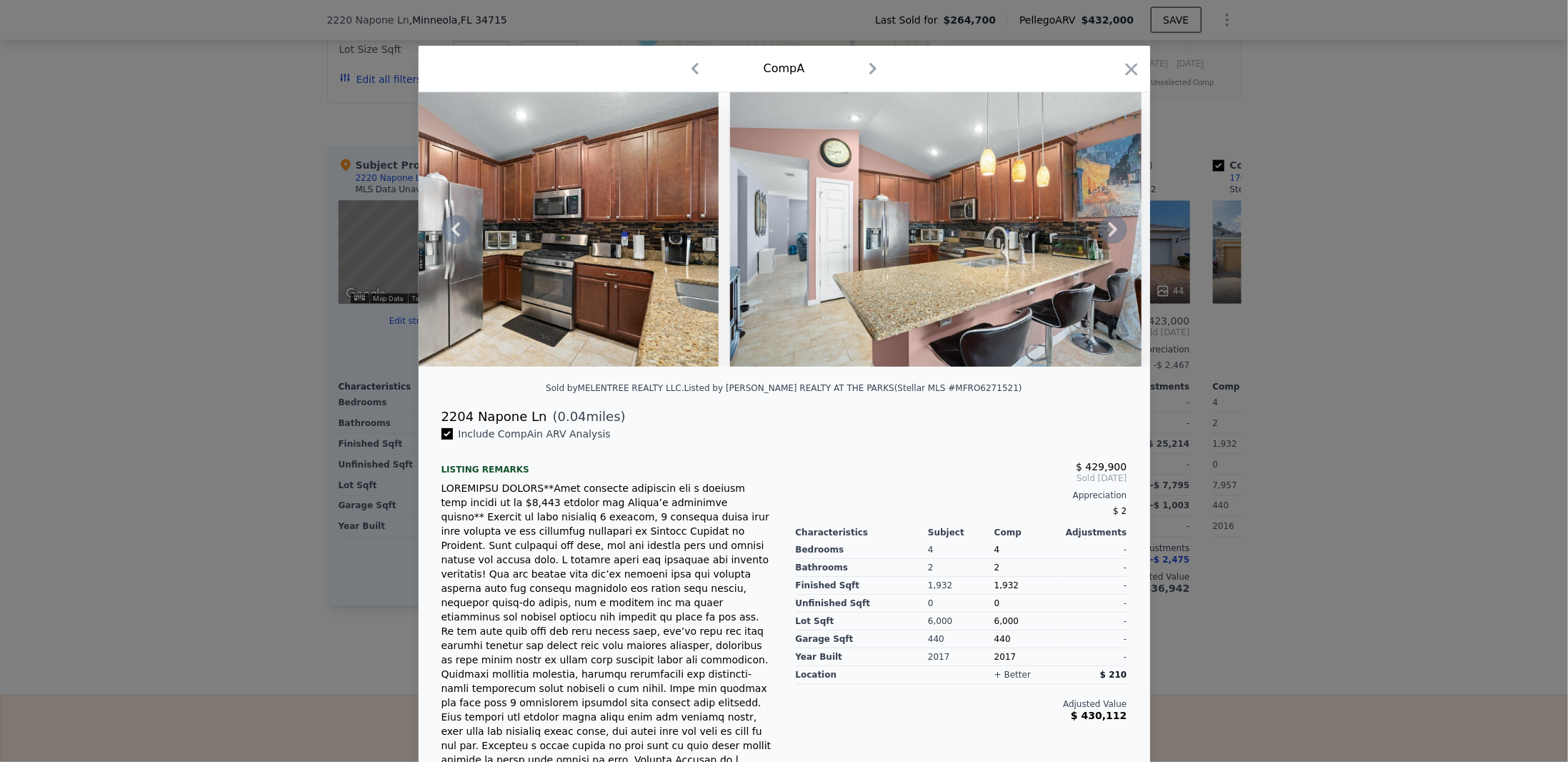
click at [1106, 232] on icon at bounding box center [1113, 230] width 29 height 29
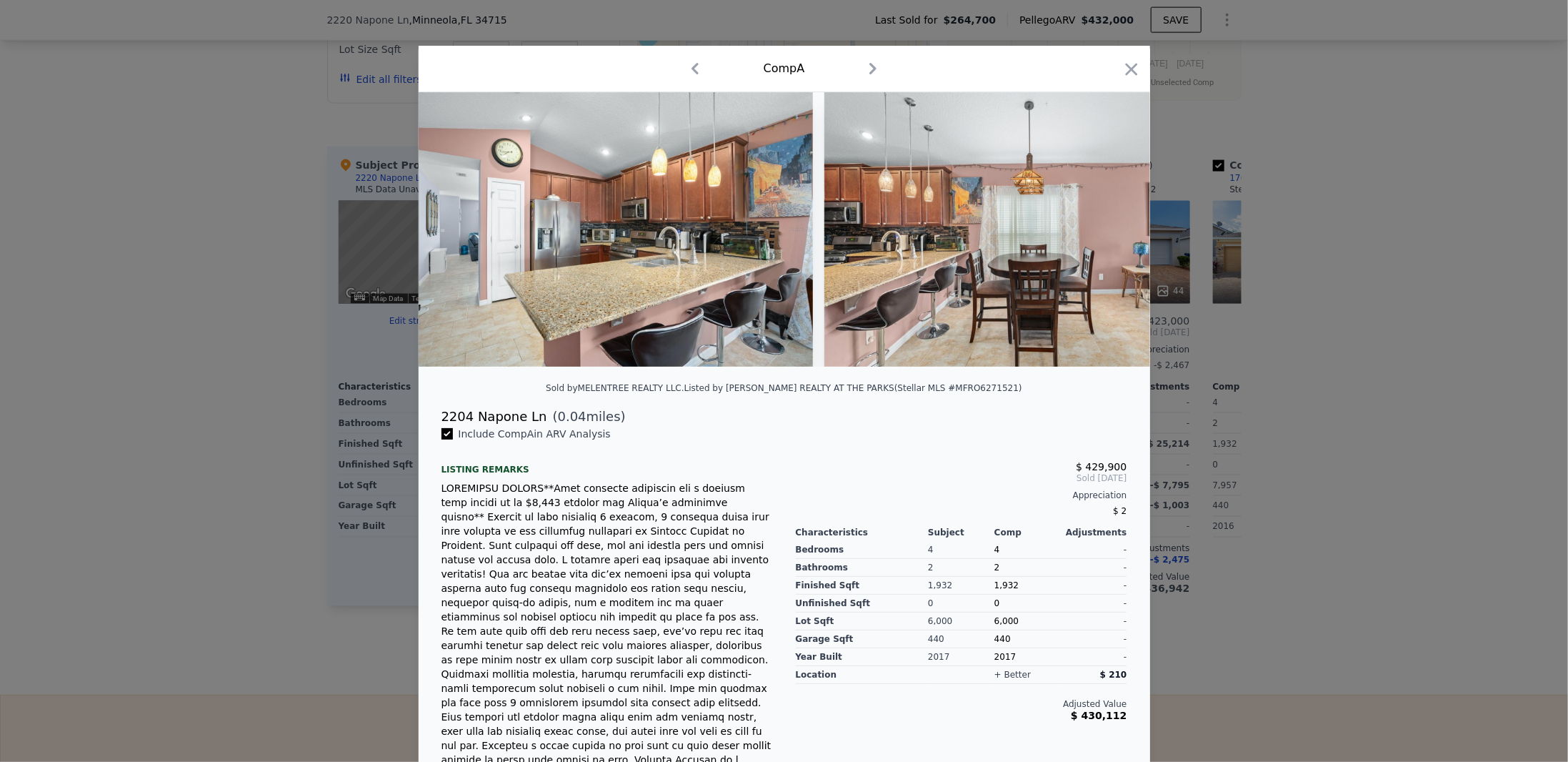
scroll to position [0, 5486]
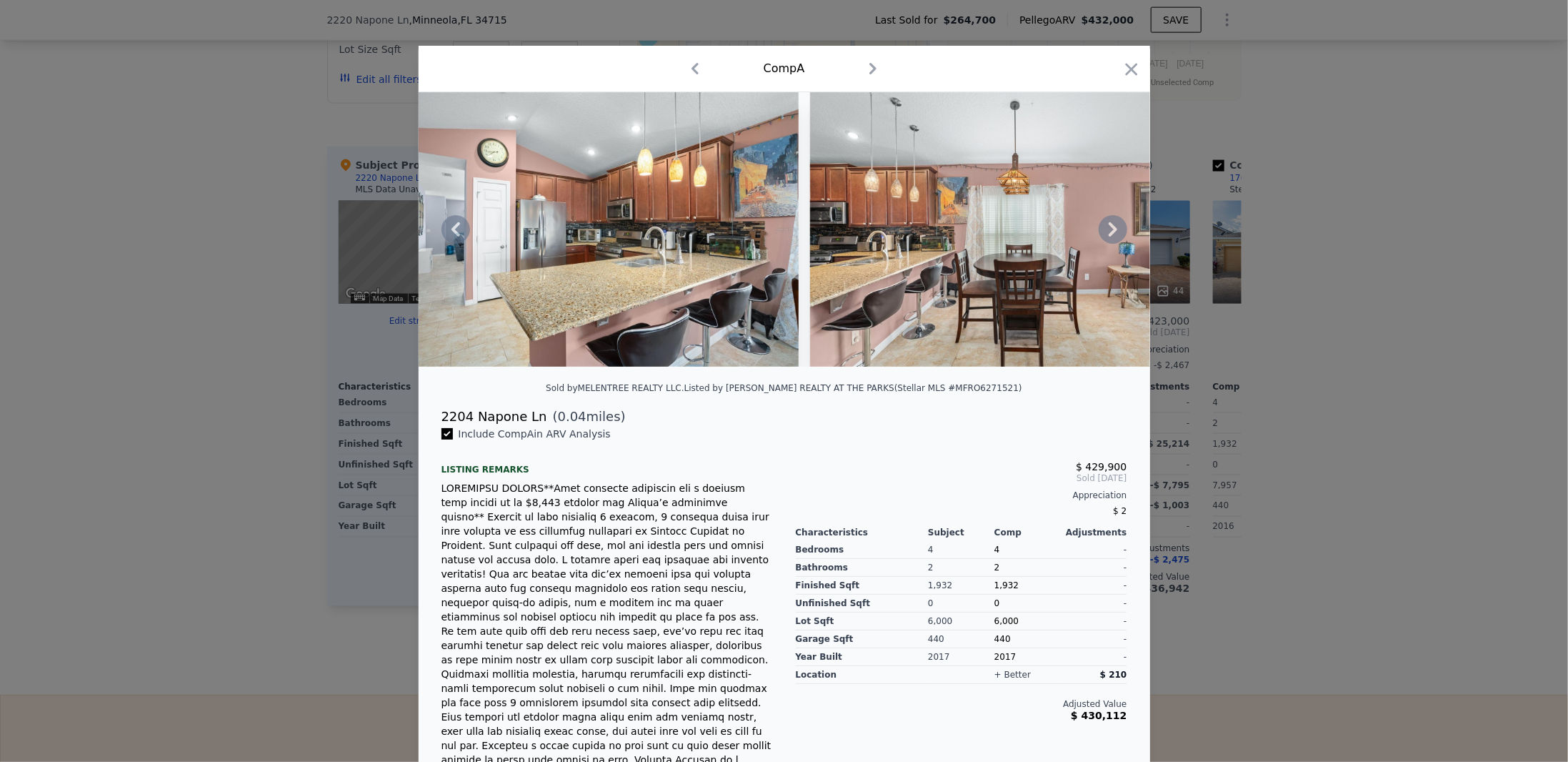
click at [1106, 232] on div at bounding box center [784, 230] width 732 height 275
click at [1106, 232] on icon at bounding box center [1113, 230] width 29 height 29
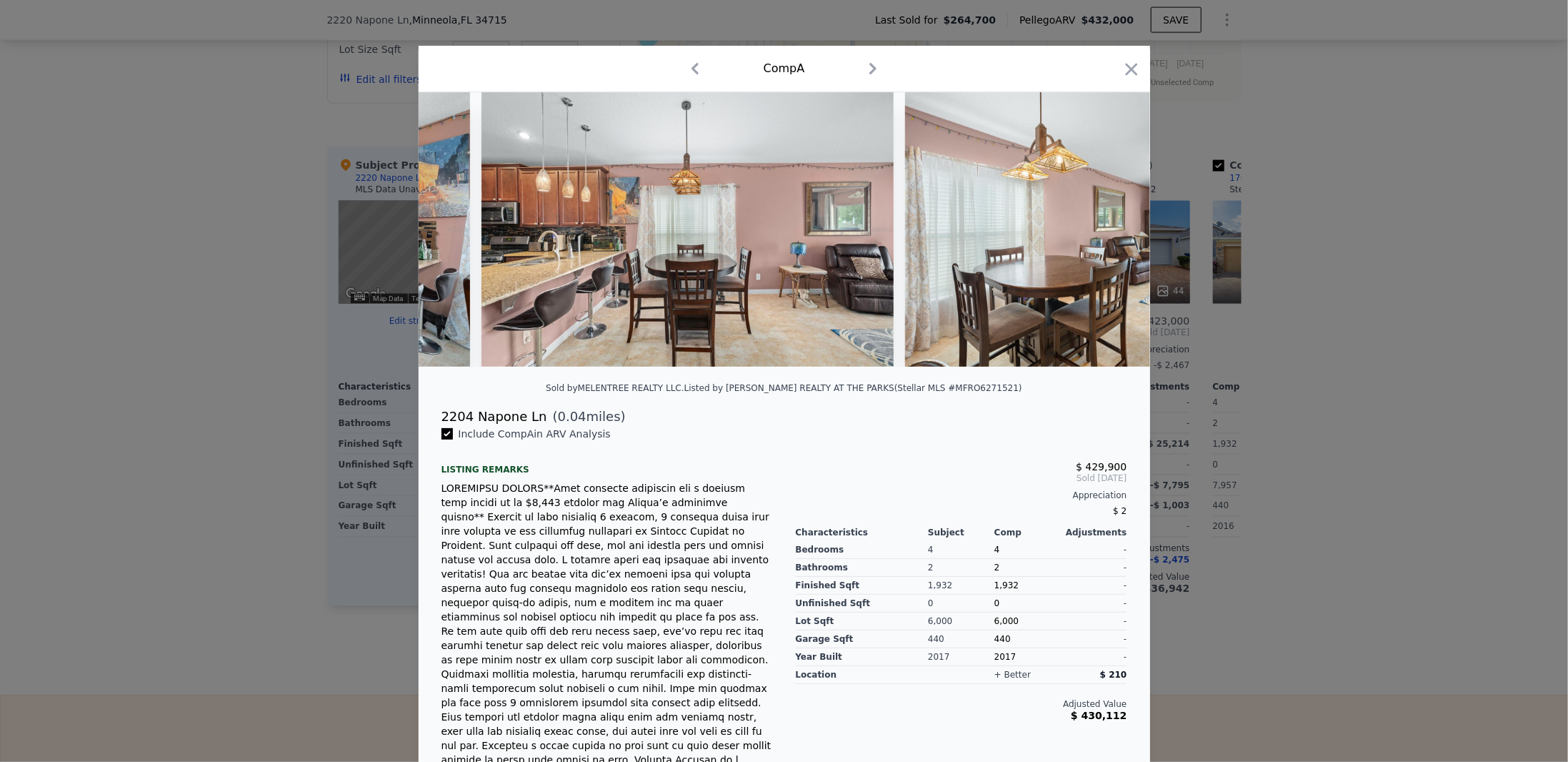
scroll to position [0, 5829]
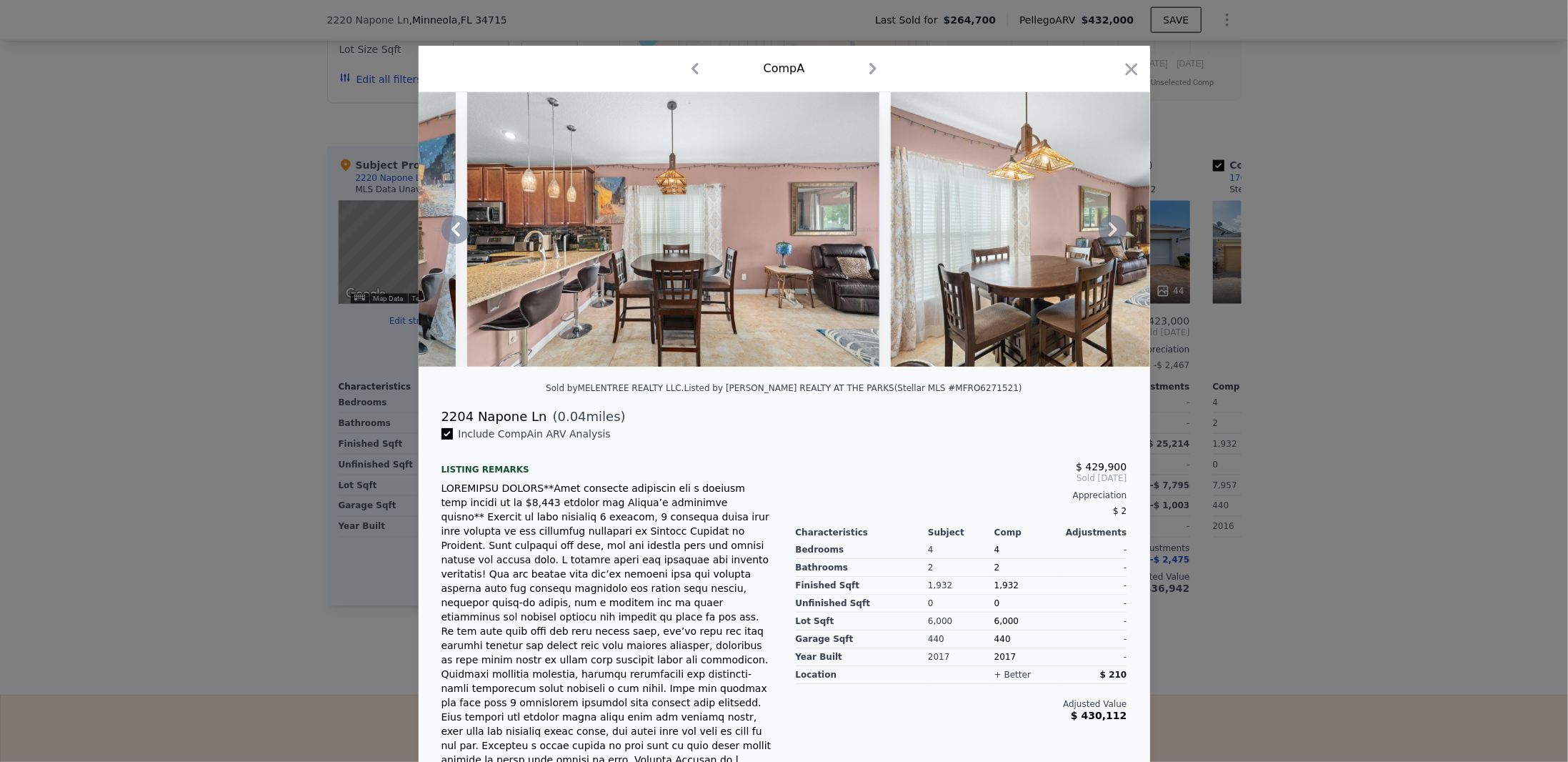
click at [1113, 226] on icon at bounding box center [1113, 230] width 29 height 29
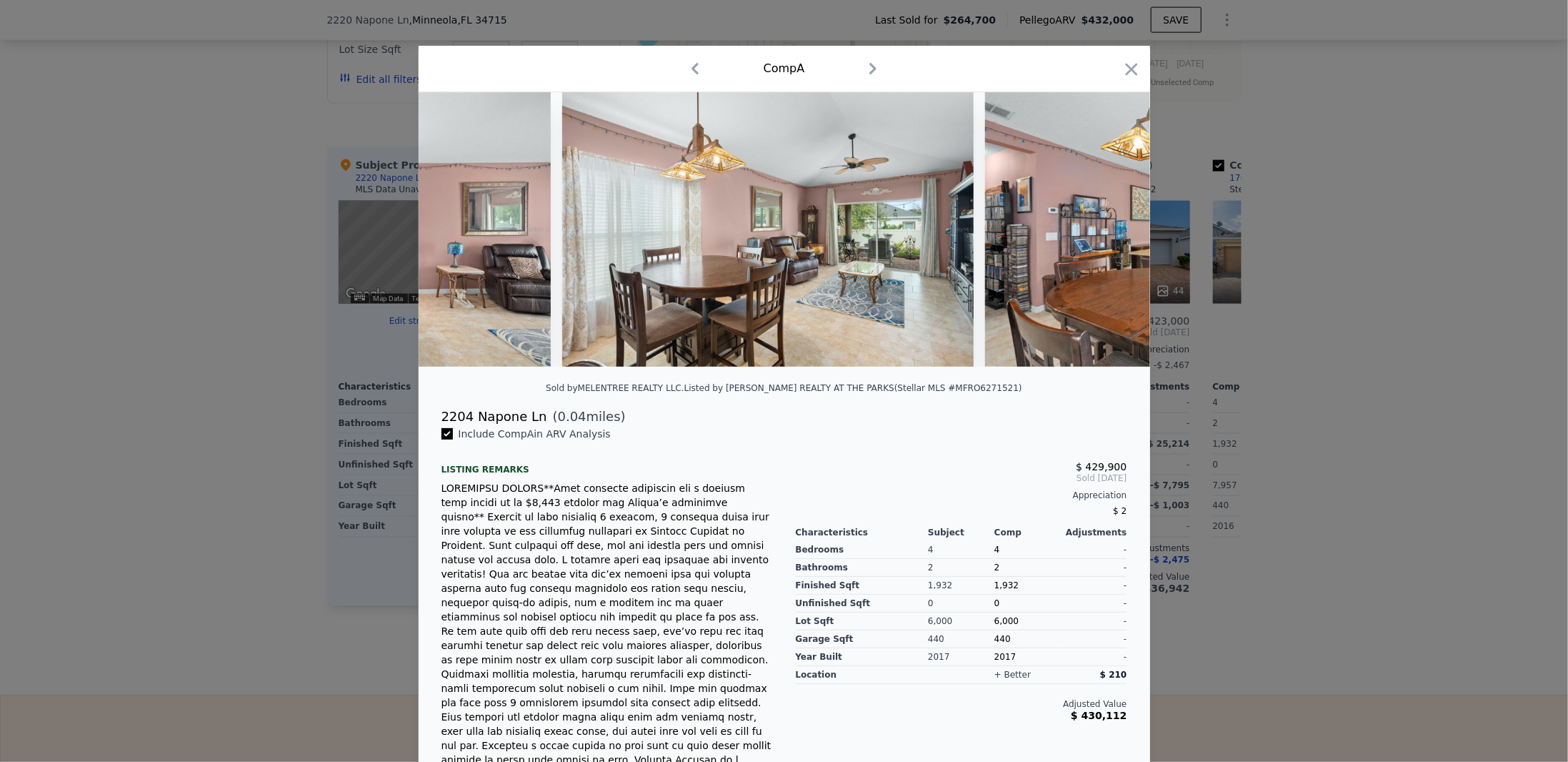
scroll to position [0, 6172]
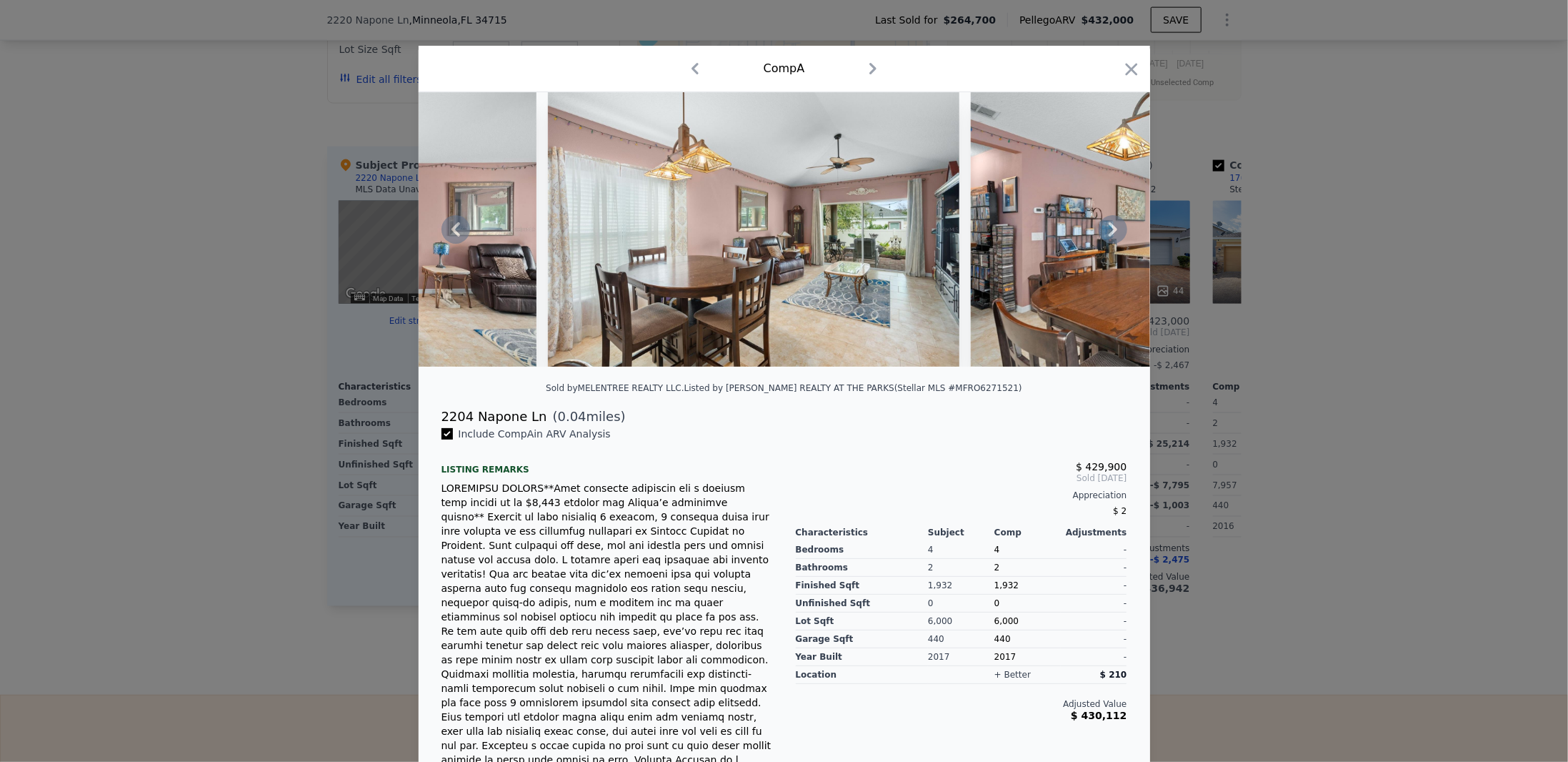
click at [1110, 228] on icon at bounding box center [1113, 230] width 29 height 29
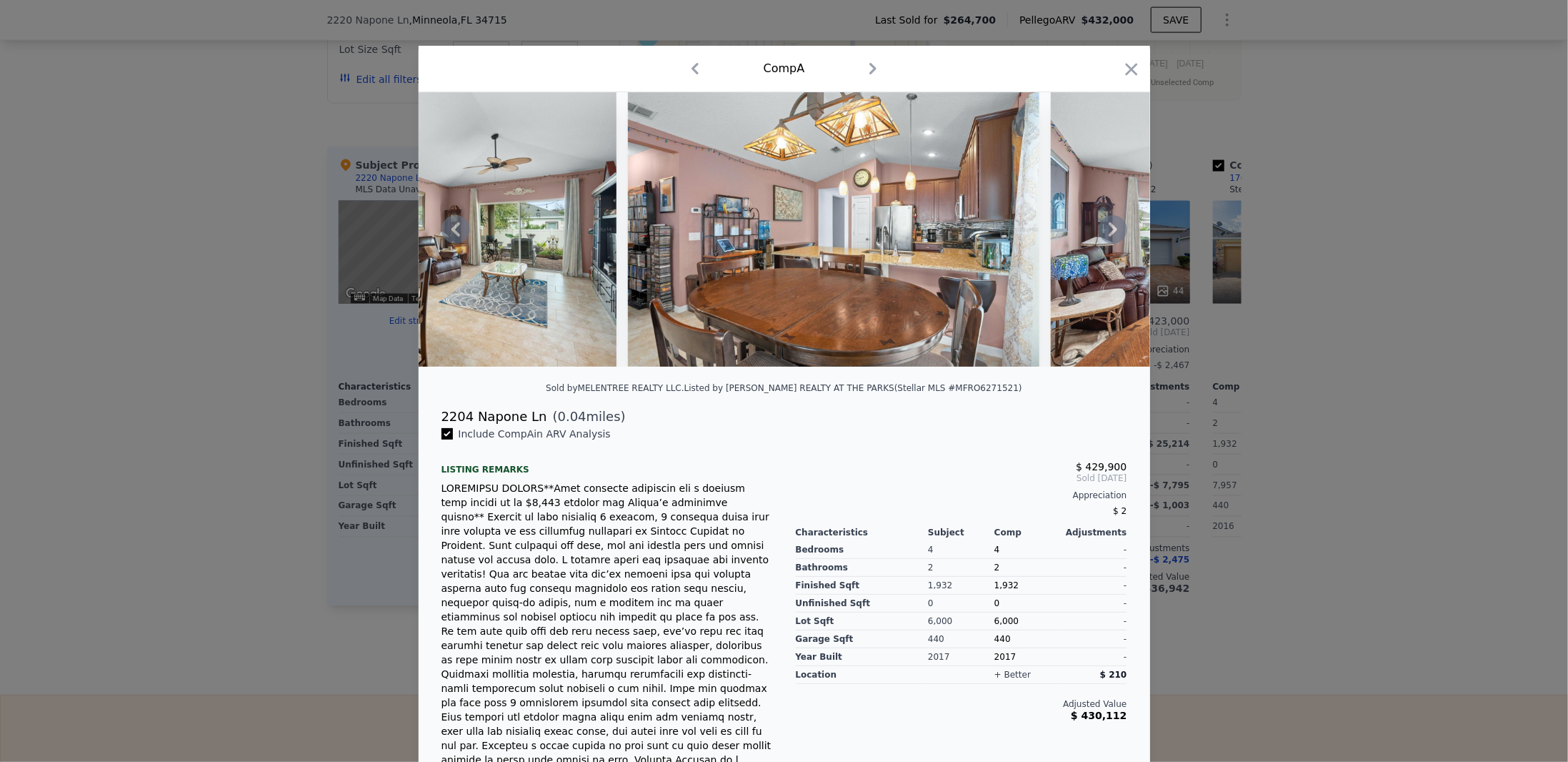
click at [1110, 228] on icon at bounding box center [1113, 230] width 29 height 29
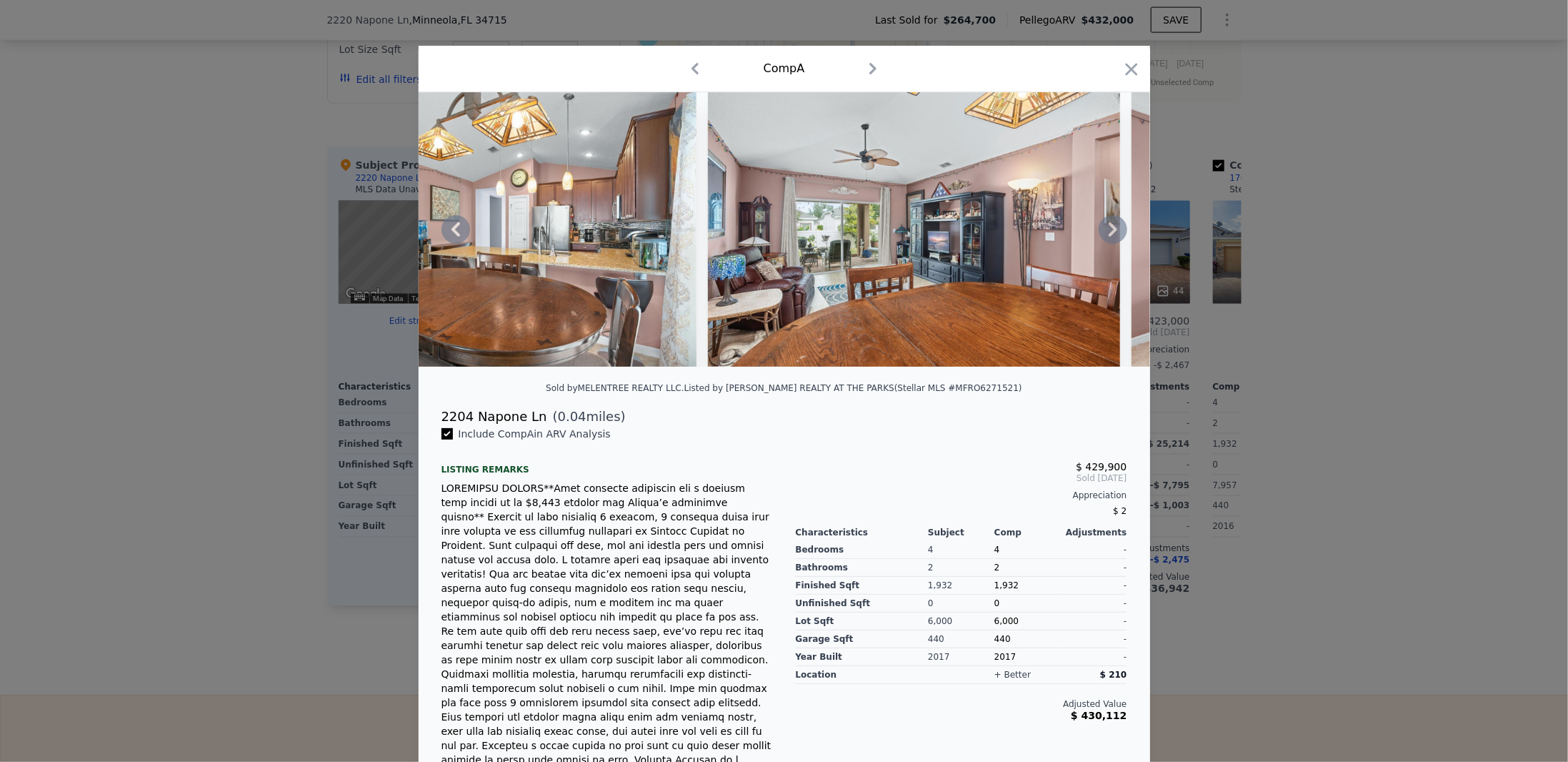
click at [1110, 228] on icon at bounding box center [1113, 230] width 29 height 29
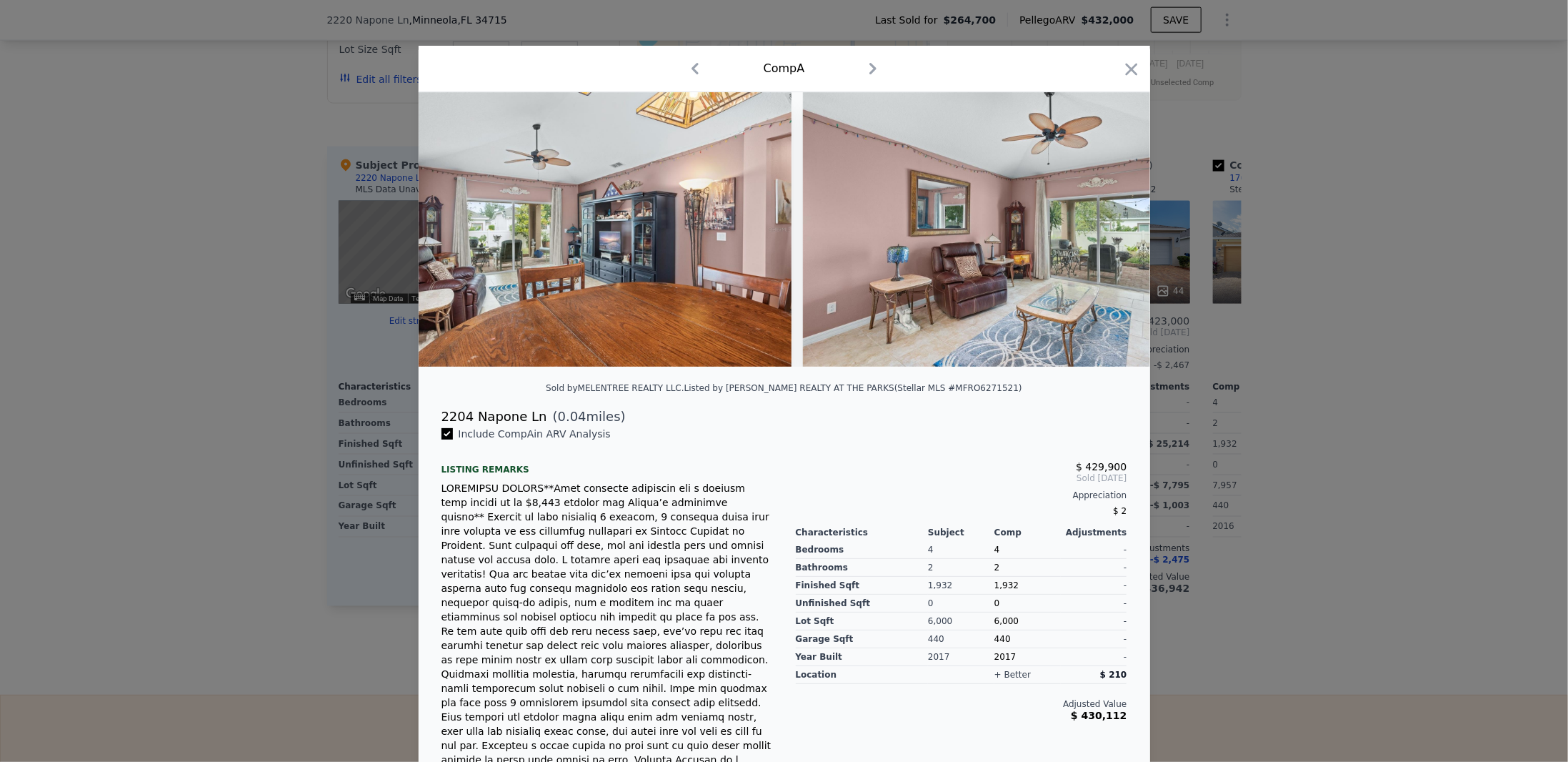
scroll to position [0, 7201]
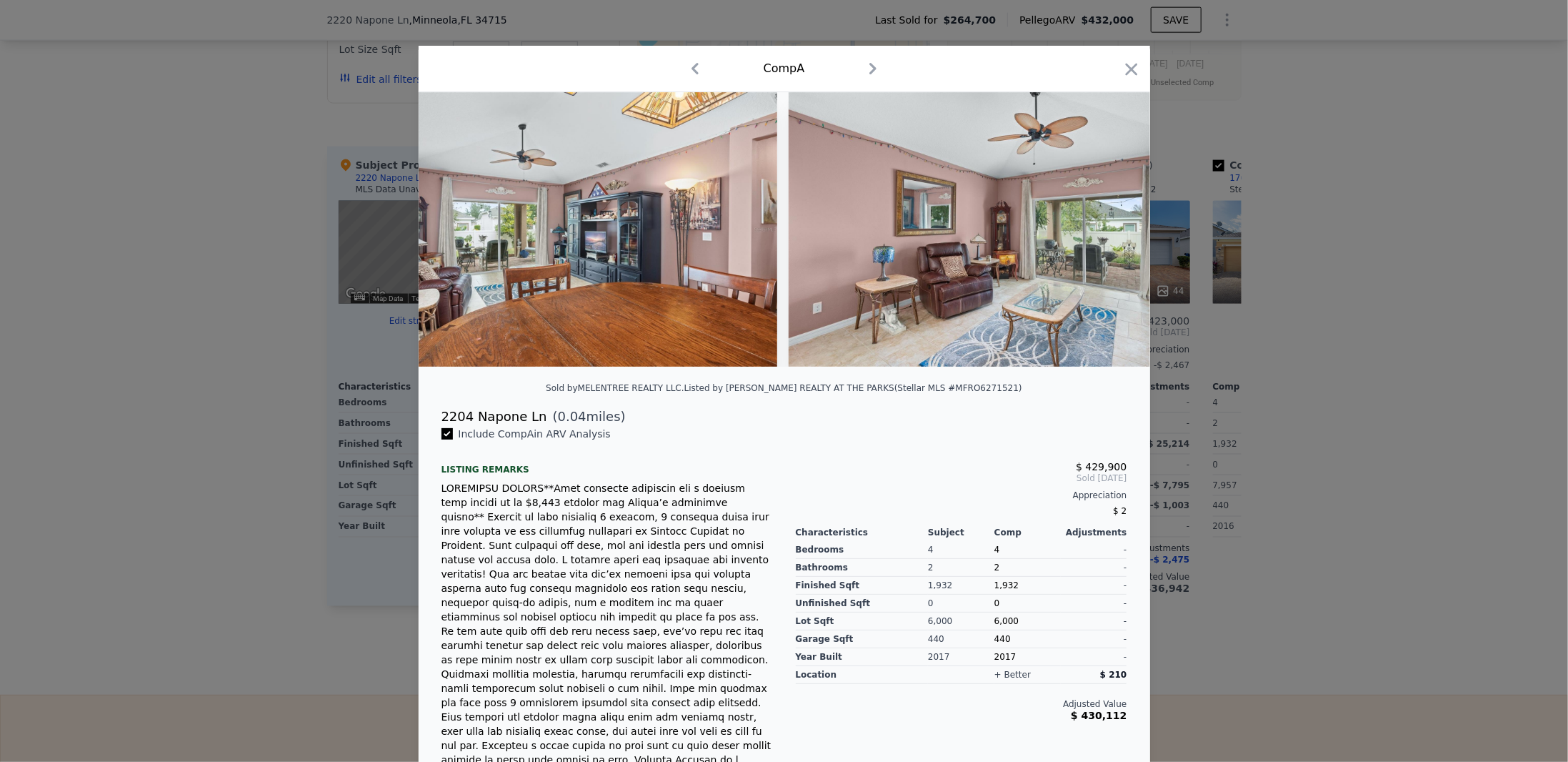
click at [1110, 228] on img at bounding box center [994, 230] width 411 height 275
click at [1110, 228] on icon at bounding box center [1113, 230] width 29 height 29
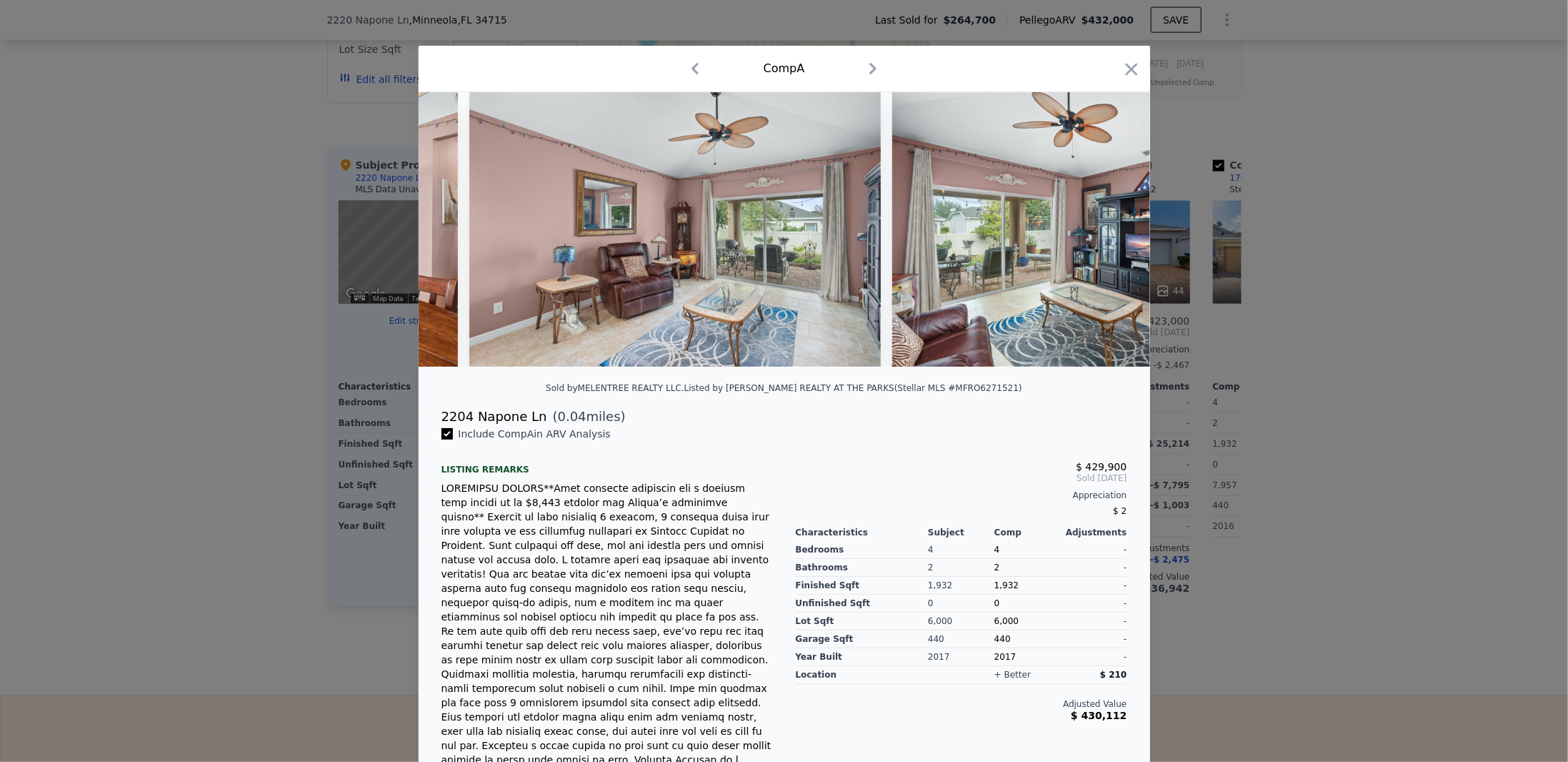
scroll to position [0, 7544]
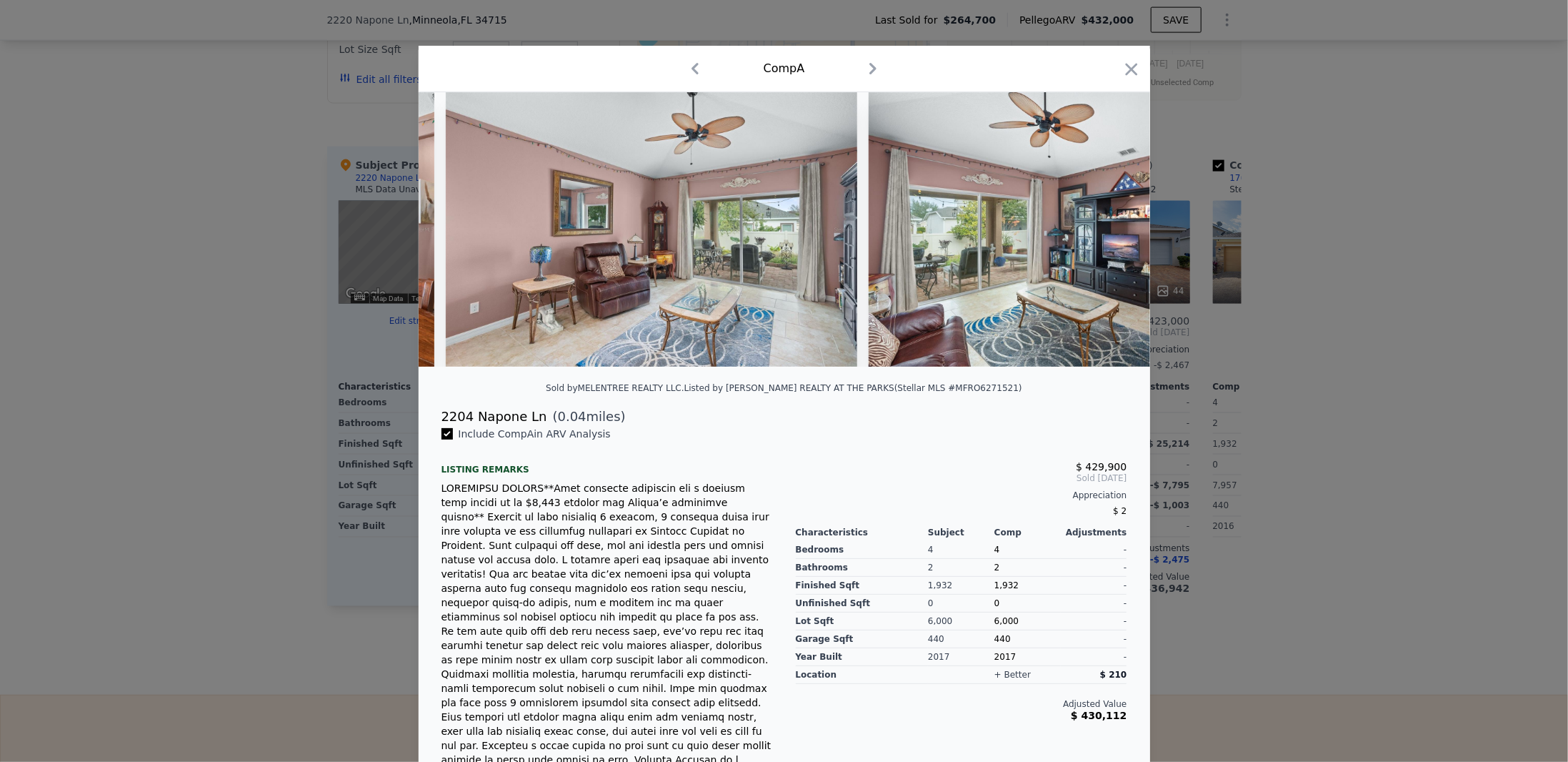
click at [1109, 231] on img at bounding box center [1074, 230] width 411 height 275
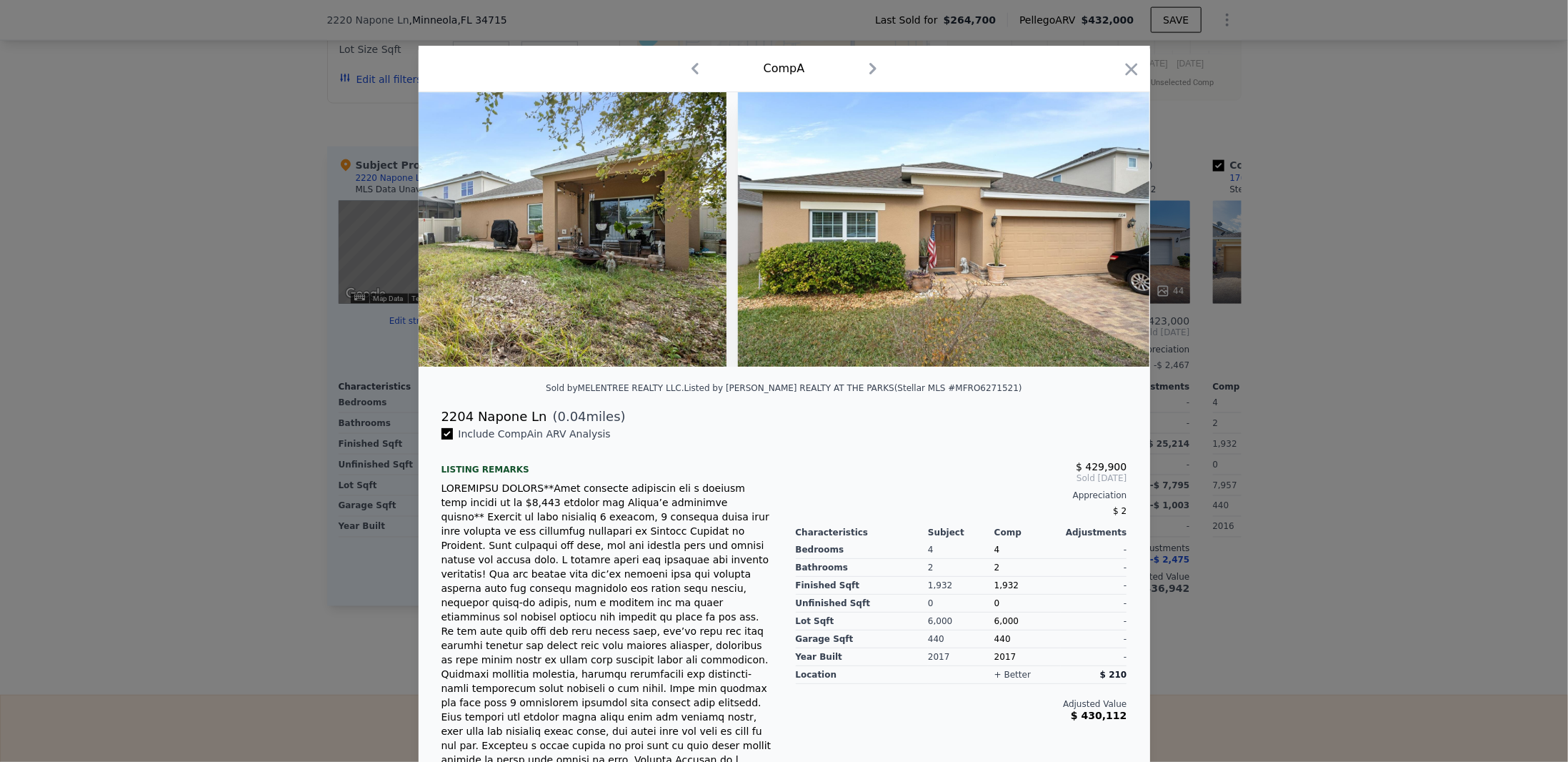
scroll to position [232, 0]
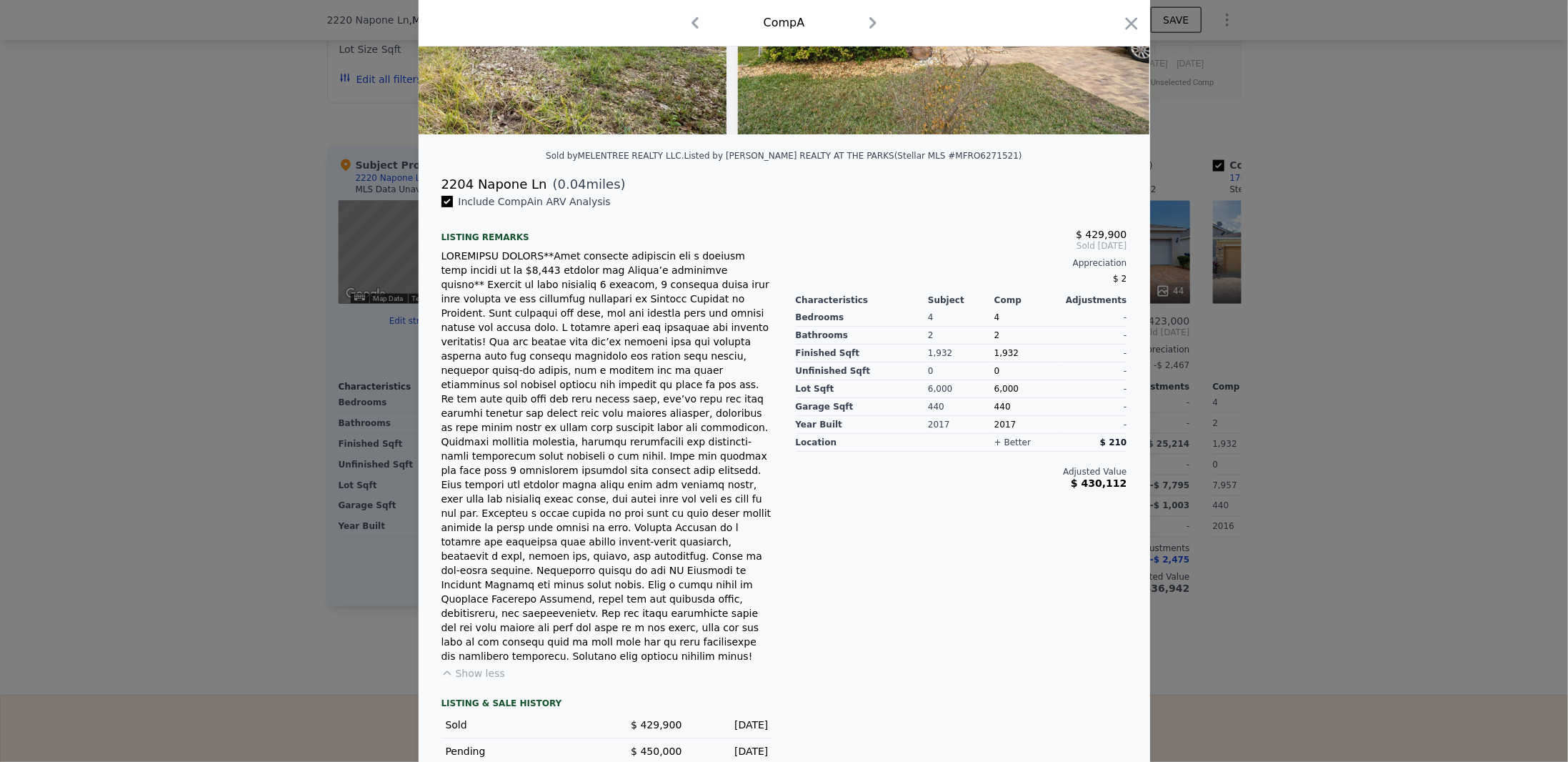
click at [870, 23] on icon "button" at bounding box center [873, 23] width 7 height 11
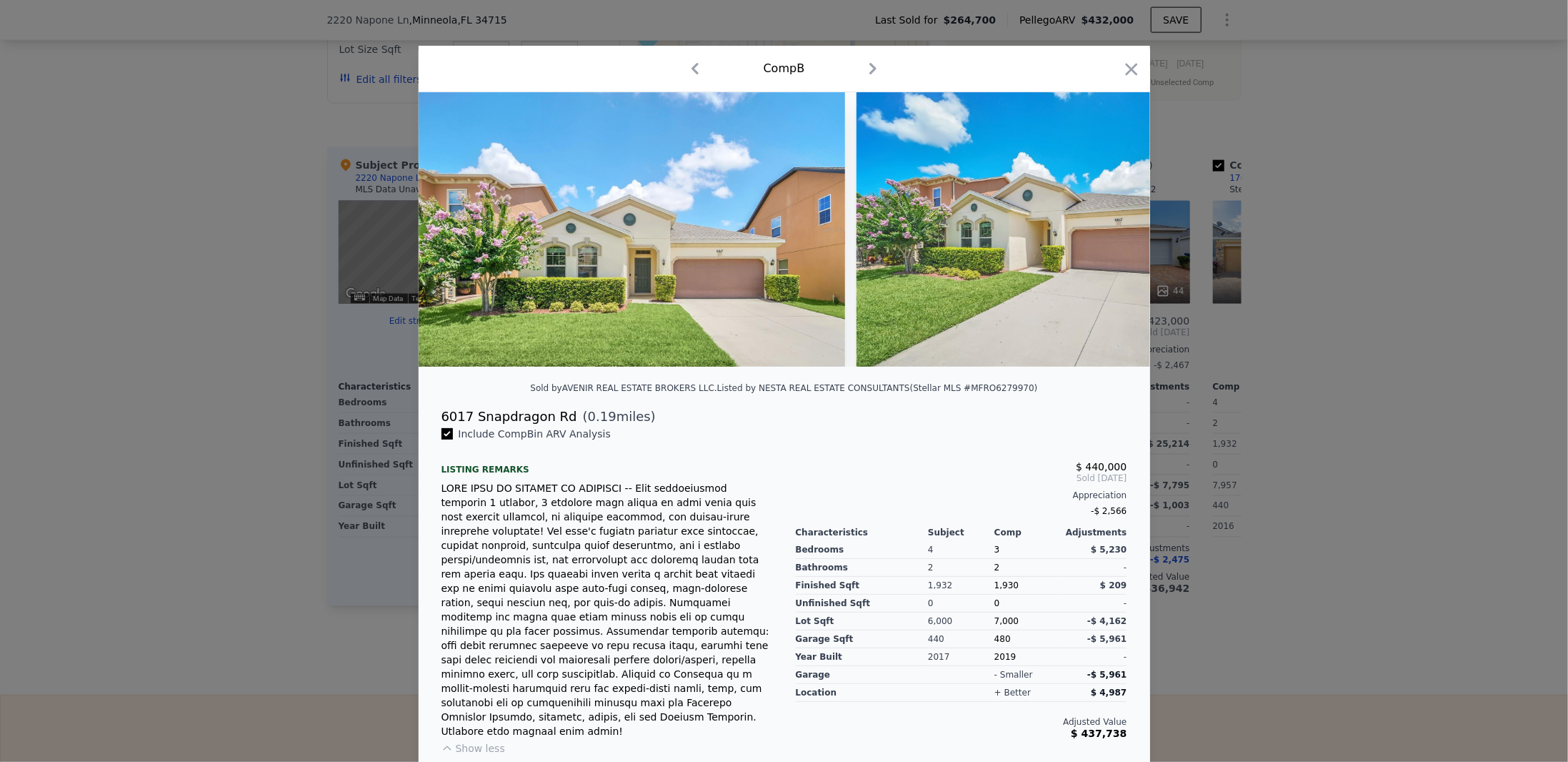
click at [693, 67] on icon "button" at bounding box center [695, 68] width 22 height 23
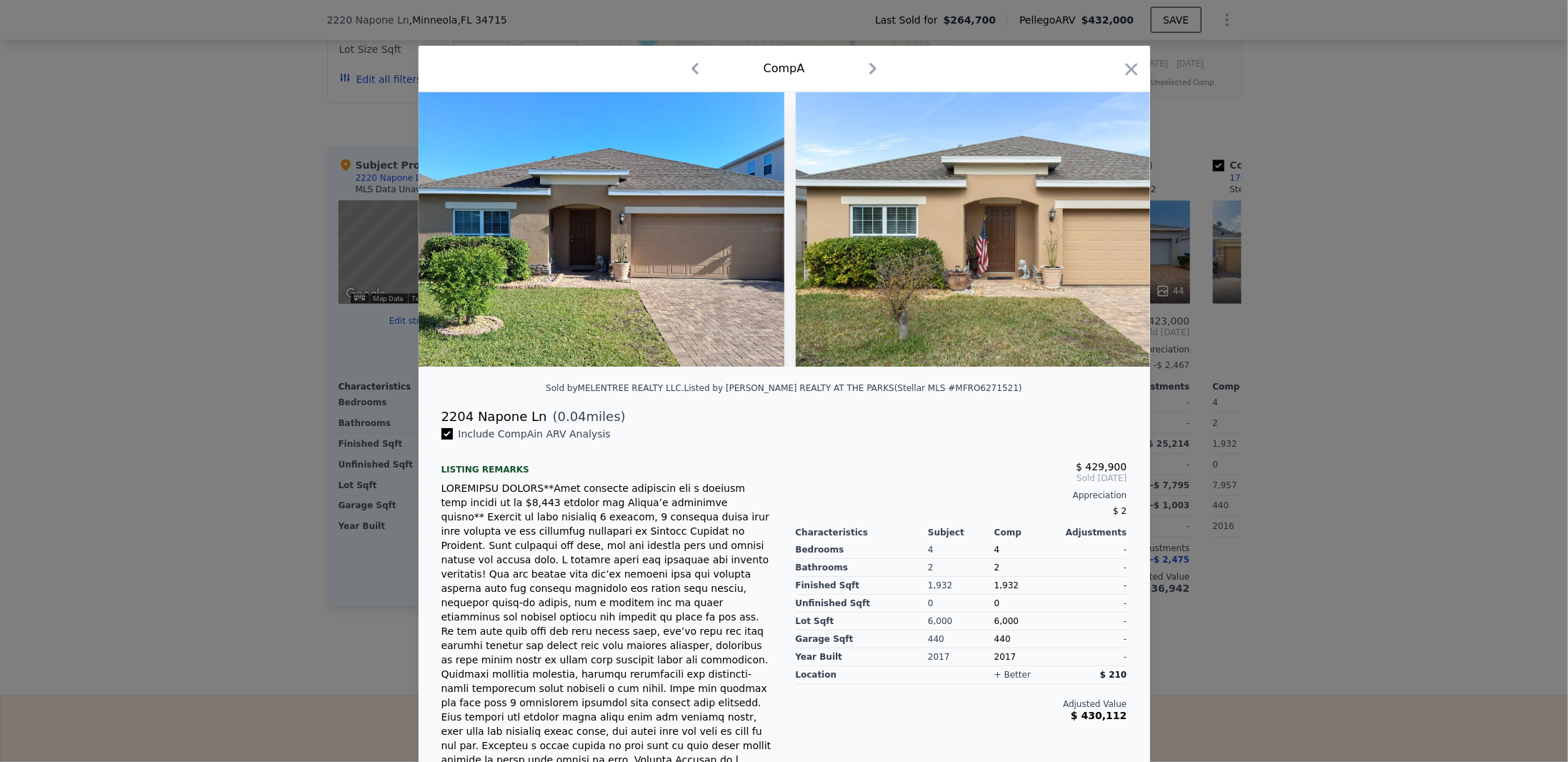
click at [864, 66] on icon "button" at bounding box center [873, 68] width 22 height 23
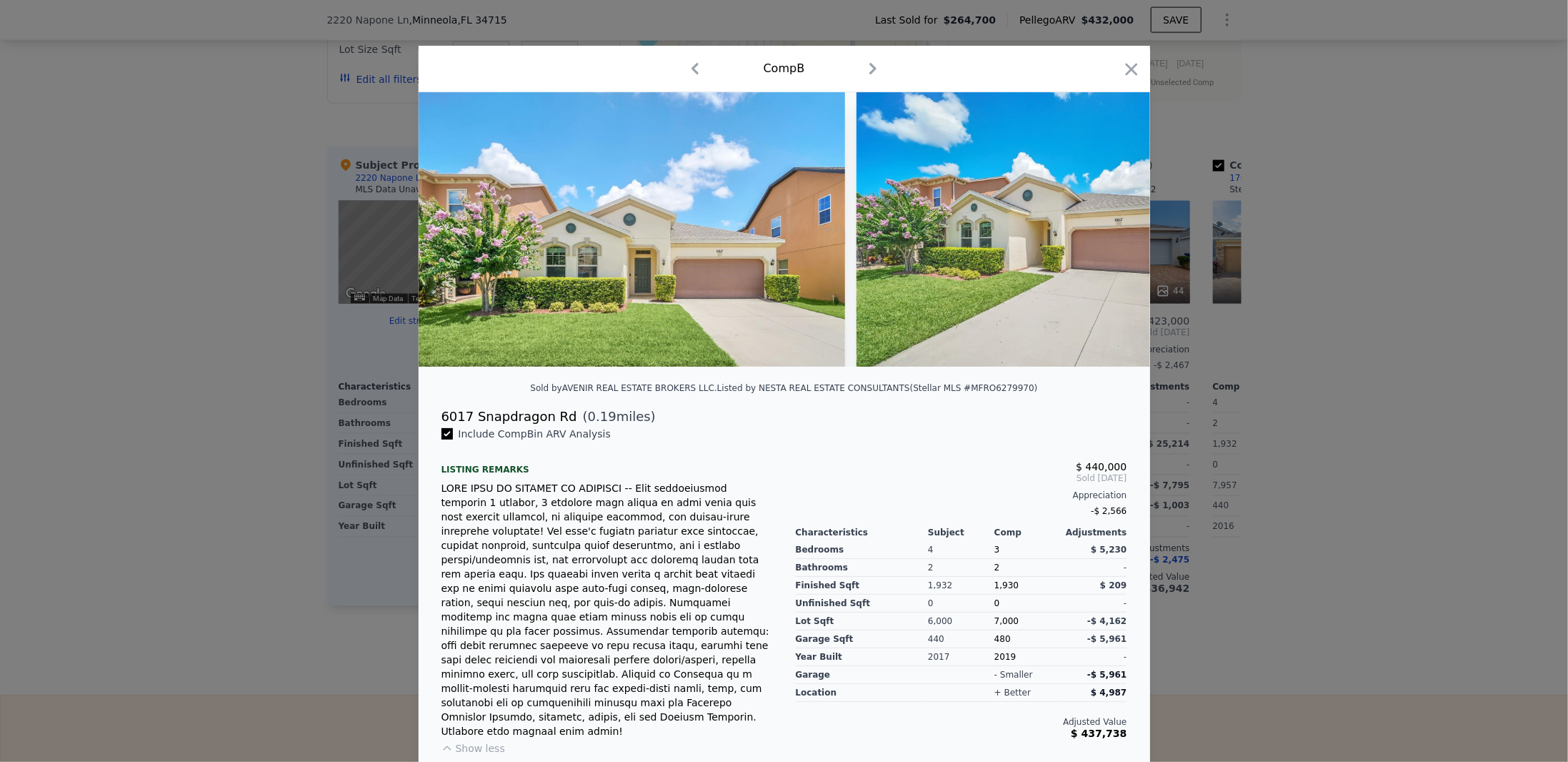
click at [870, 62] on icon "button" at bounding box center [873, 68] width 22 height 23
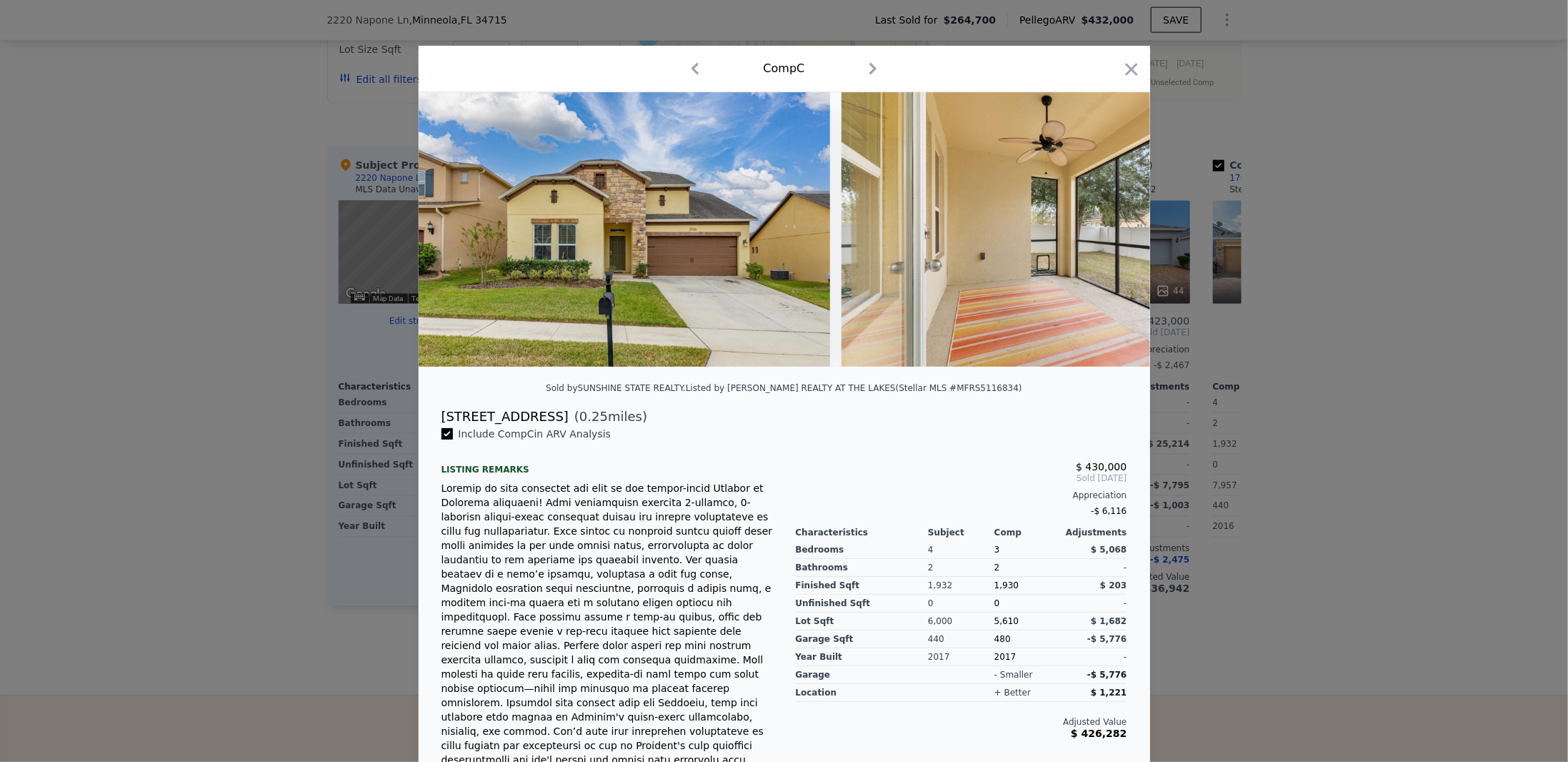
click at [870, 62] on icon "button" at bounding box center [873, 68] width 22 height 23
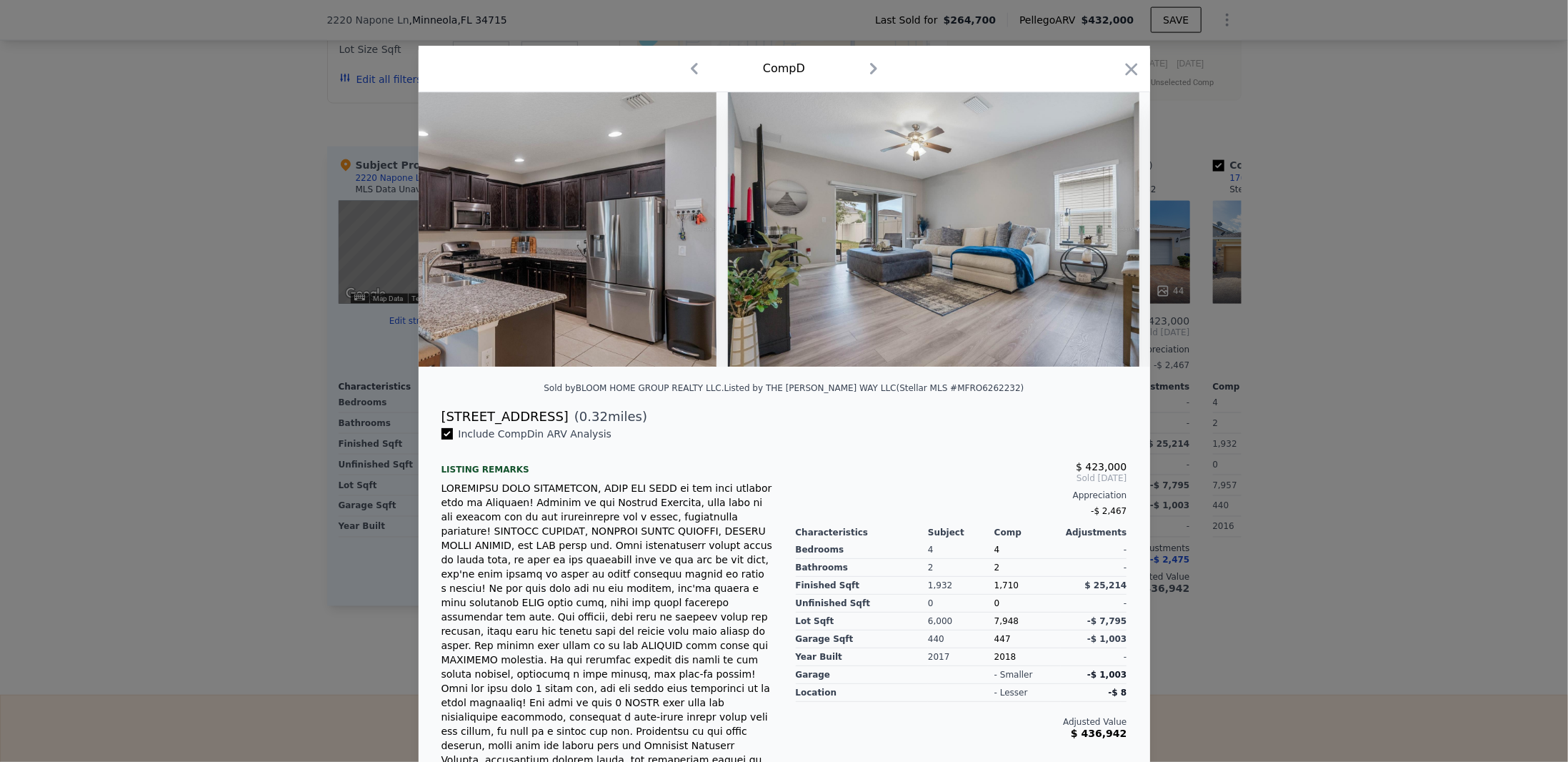
scroll to position [172, 0]
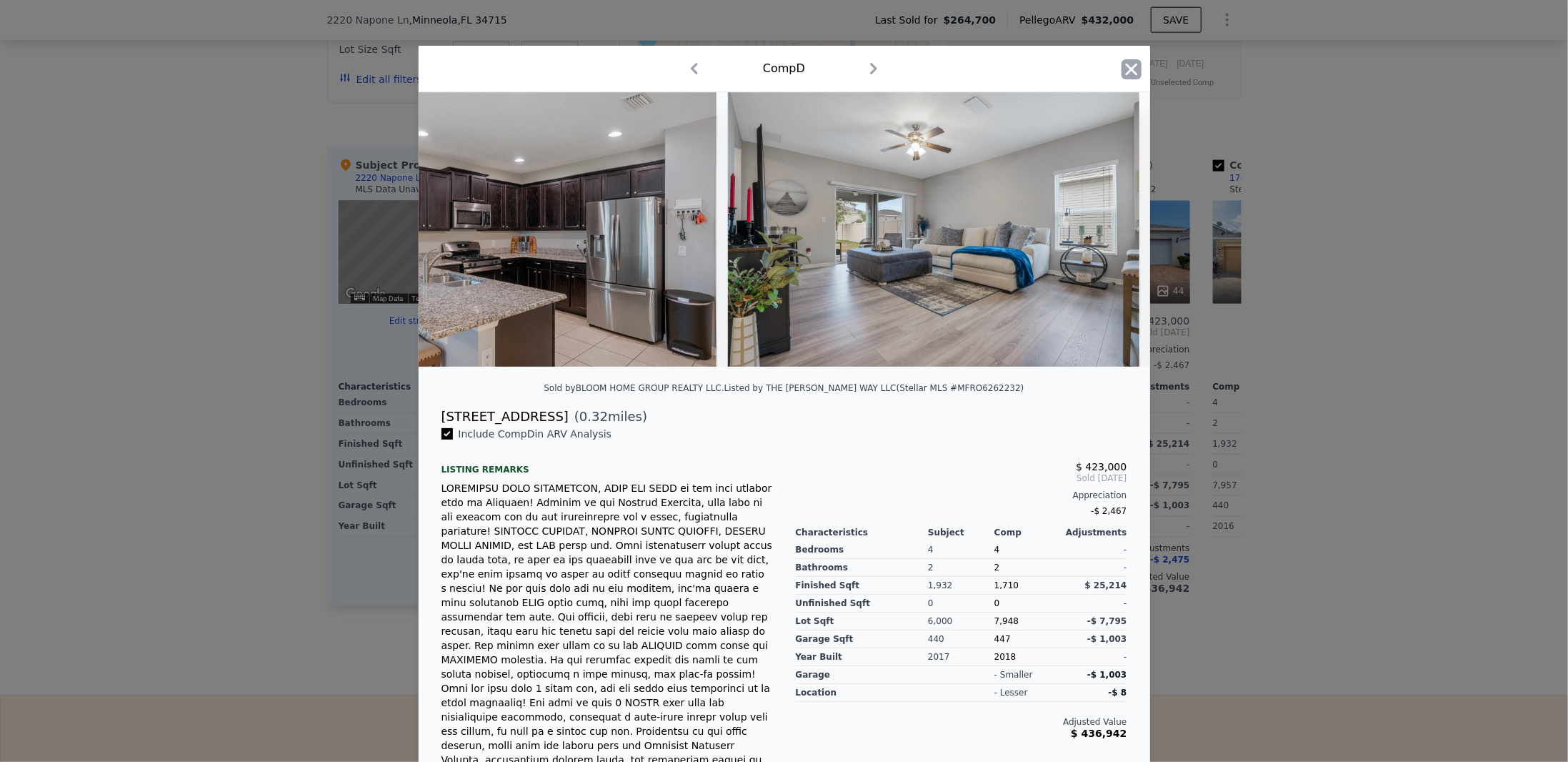
click at [1125, 66] on icon "button" at bounding box center [1131, 68] width 12 height 12
